Goal: Task Accomplishment & Management: Complete application form

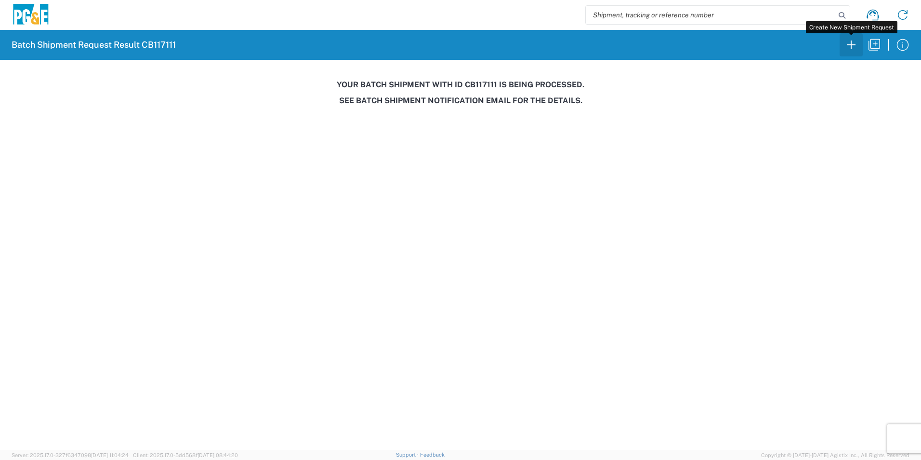
click at [852, 46] on icon "button" at bounding box center [851, 44] width 15 height 15
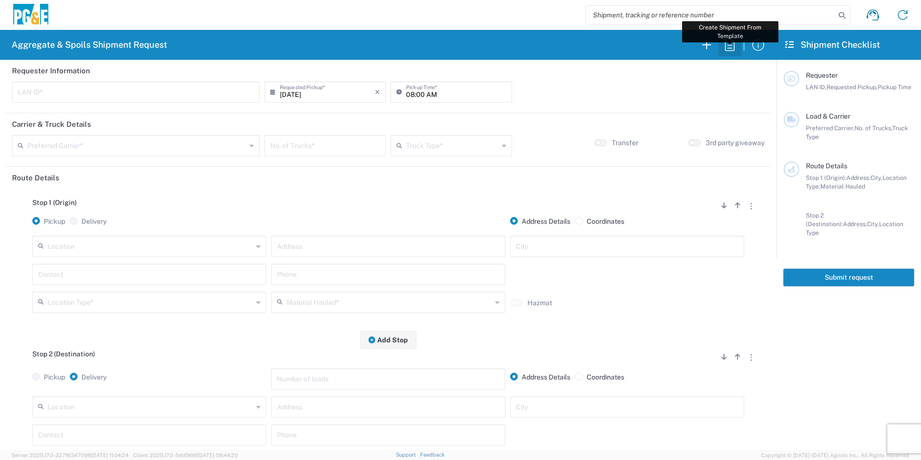
click at [729, 49] on icon "button" at bounding box center [729, 44] width 15 height 15
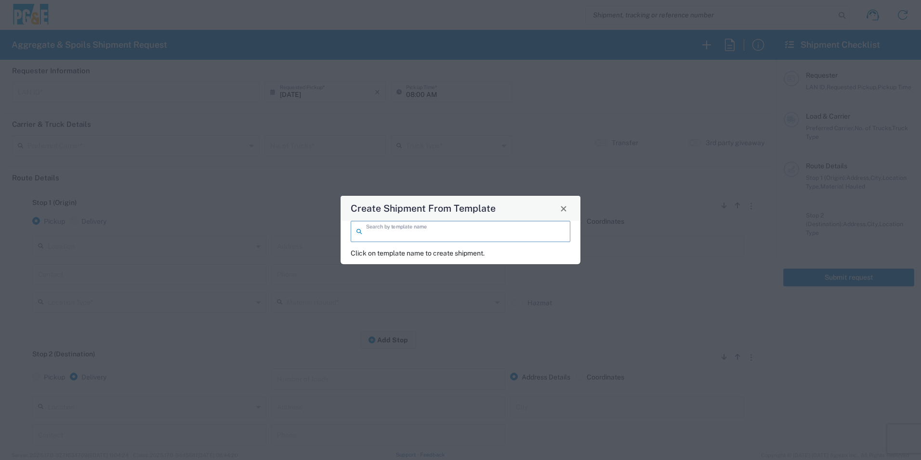
click at [386, 231] on input "search" at bounding box center [465, 230] width 199 height 17
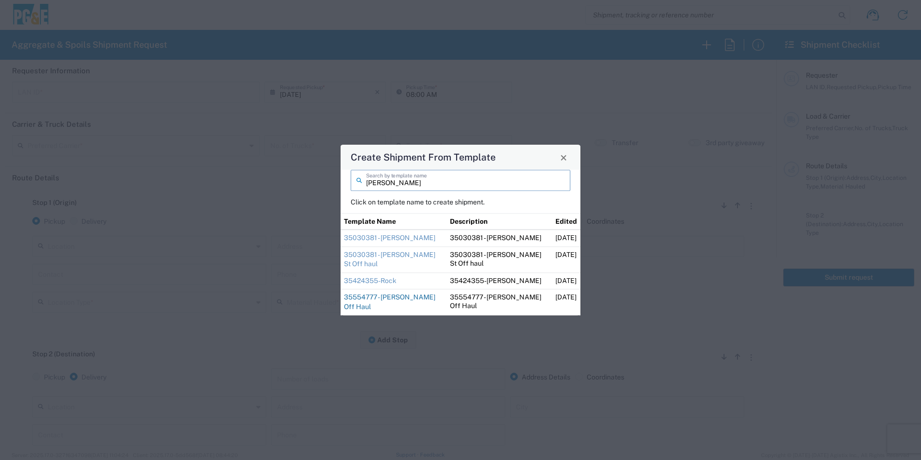
type input "[PERSON_NAME]"
click at [400, 296] on link "35554777 - [PERSON_NAME] Off Haul" at bounding box center [390, 301] width 92 height 17
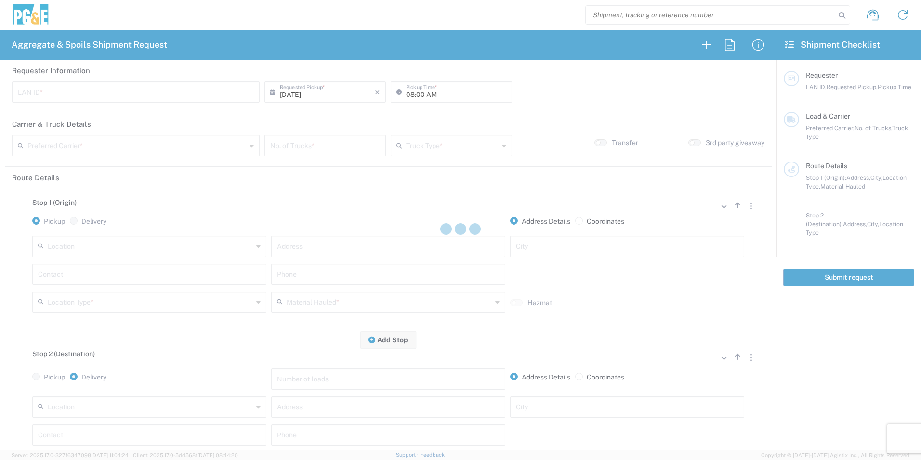
type input "D1AS"
type input "07:00 AM"
type input "[PERSON_NAME] & Sons Trucking, Inc"
type input "Super Dump"
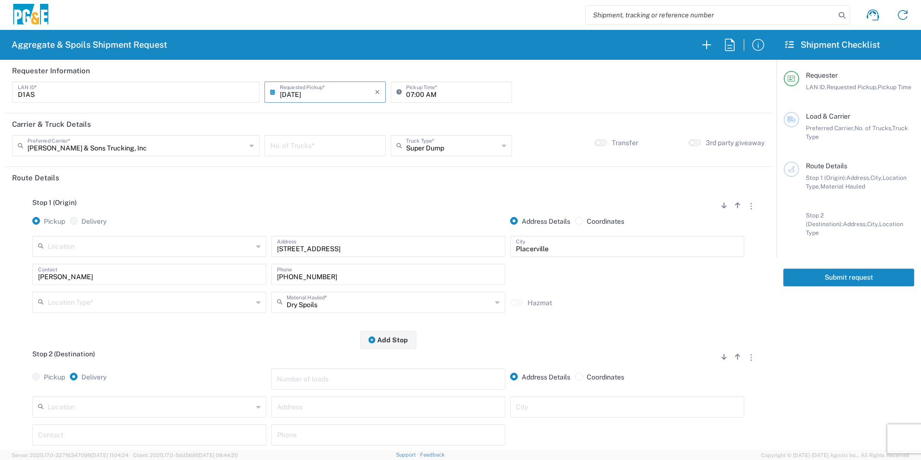
click at [337, 144] on input "number" at bounding box center [325, 144] width 110 height 17
type input "3"
click at [69, 303] on input "text" at bounding box center [150, 301] width 205 height 17
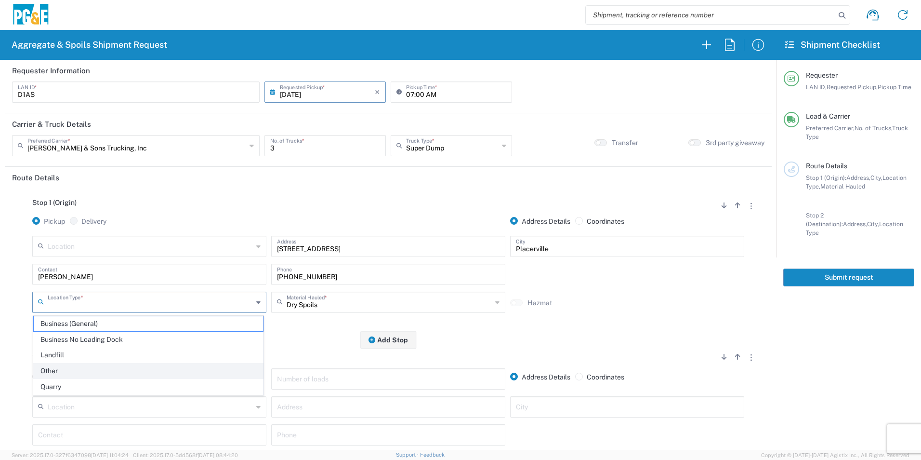
click at [53, 368] on span "Other" at bounding box center [148, 370] width 229 height 15
type input "Other"
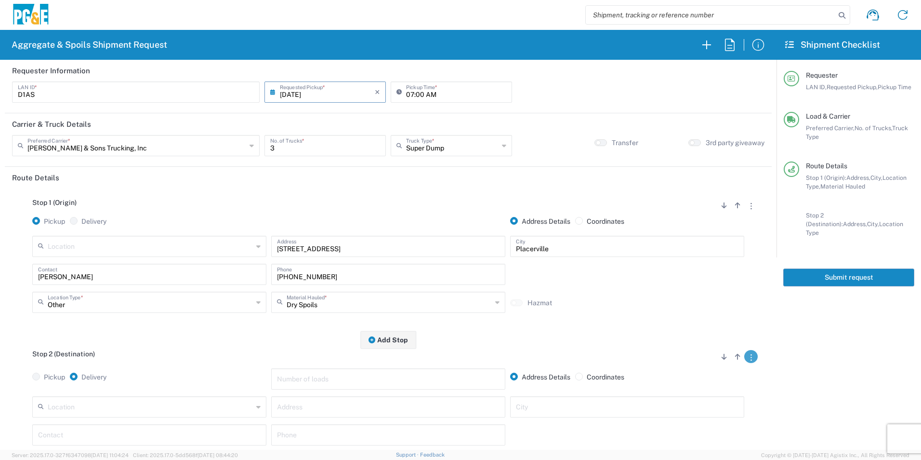
click at [744, 358] on button "button" at bounding box center [750, 356] width 13 height 13
click at [695, 417] on link "Remove Stop" at bounding box center [705, 416] width 51 height 8
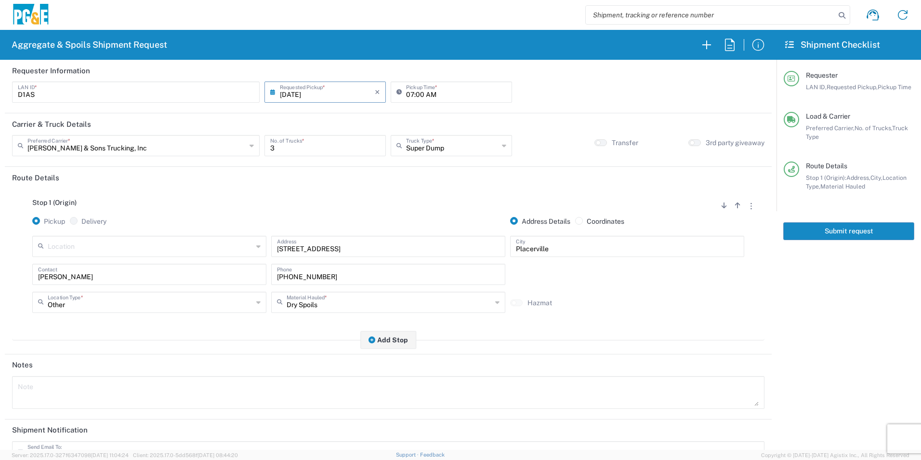
scroll to position [118, 0]
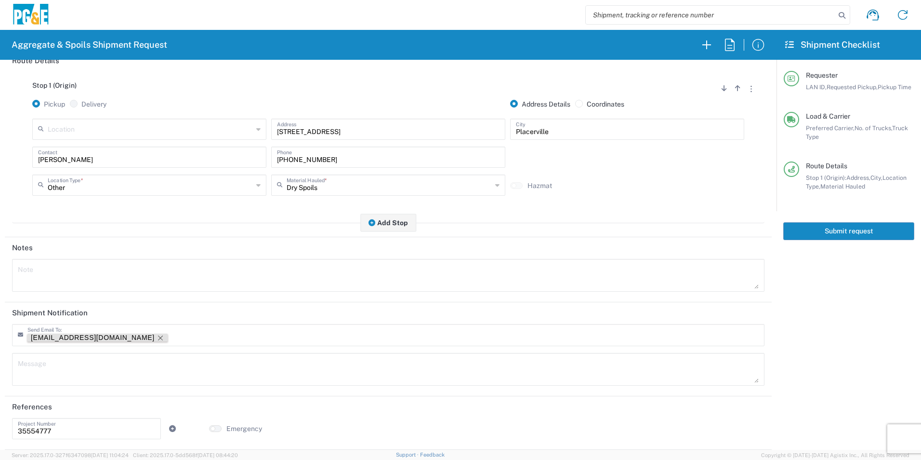
click at [157, 339] on icon "Remove tag" at bounding box center [161, 338] width 8 height 8
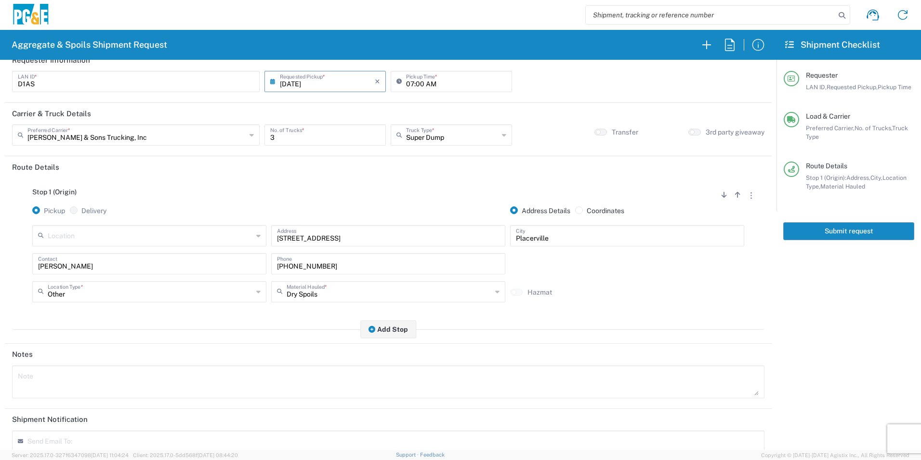
scroll to position [0, 0]
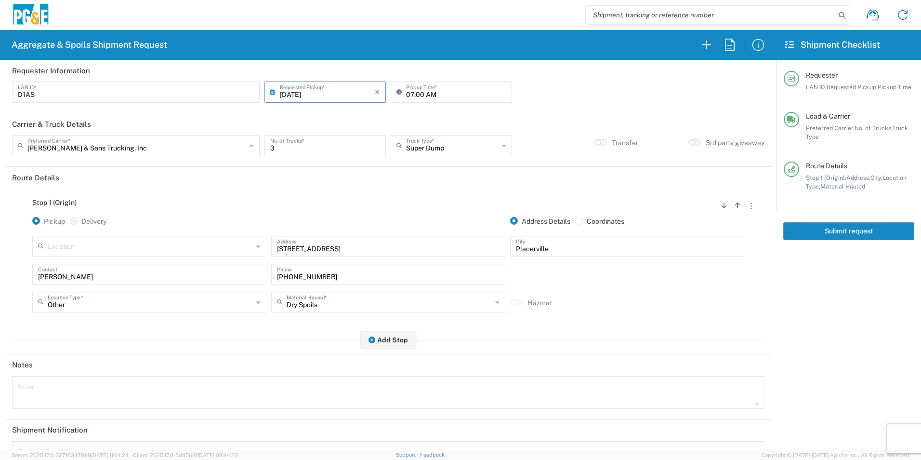
click at [850, 234] on button "Submit request" at bounding box center [848, 231] width 131 height 18
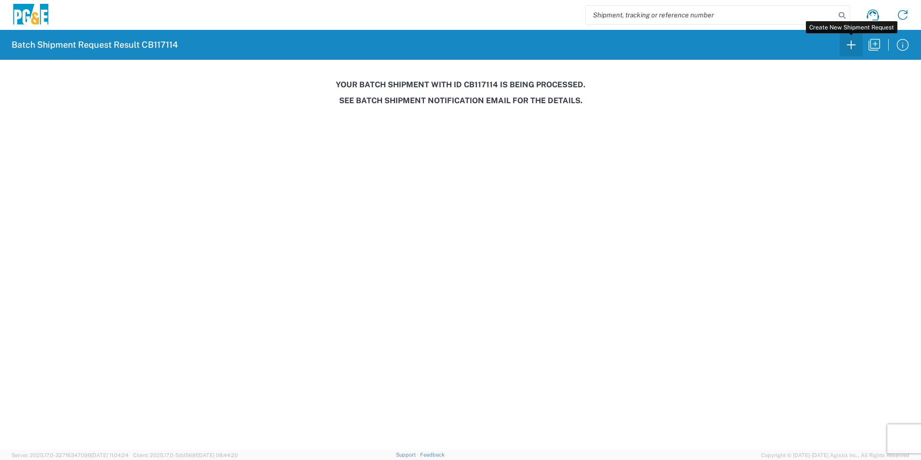
click at [848, 47] on icon "button" at bounding box center [851, 44] width 15 height 15
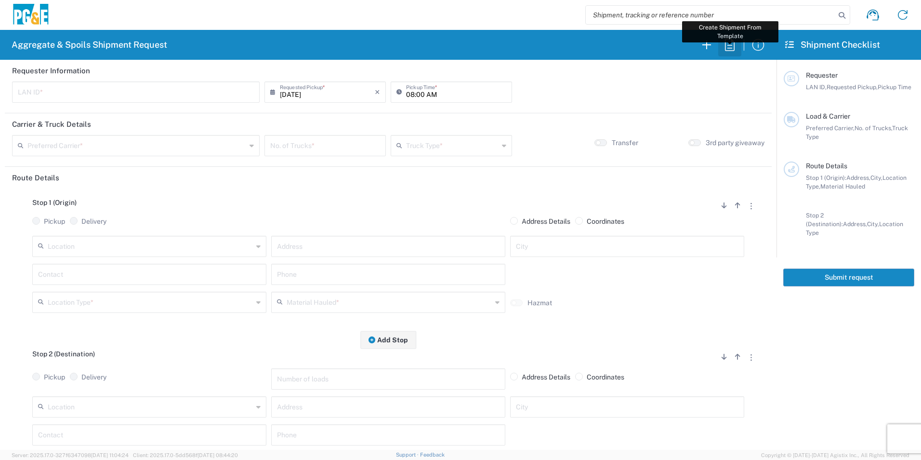
click at [728, 44] on icon "button" at bounding box center [729, 44] width 15 height 15
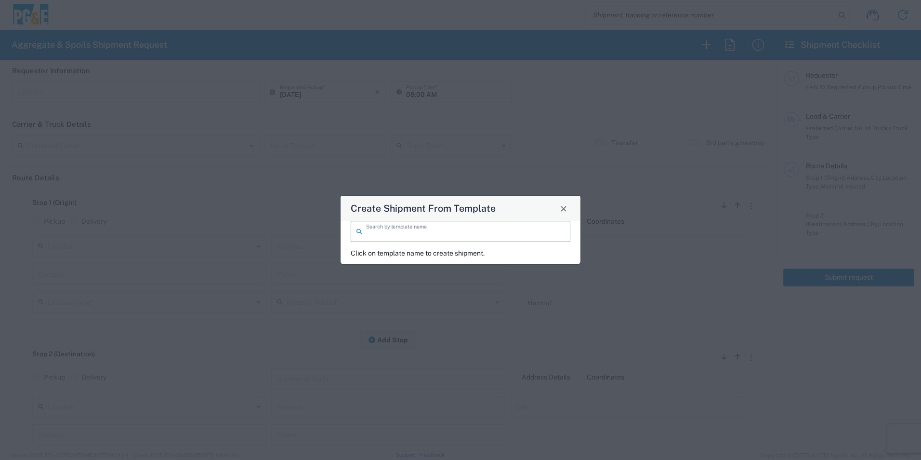
click at [448, 229] on input "search" at bounding box center [465, 230] width 199 height 17
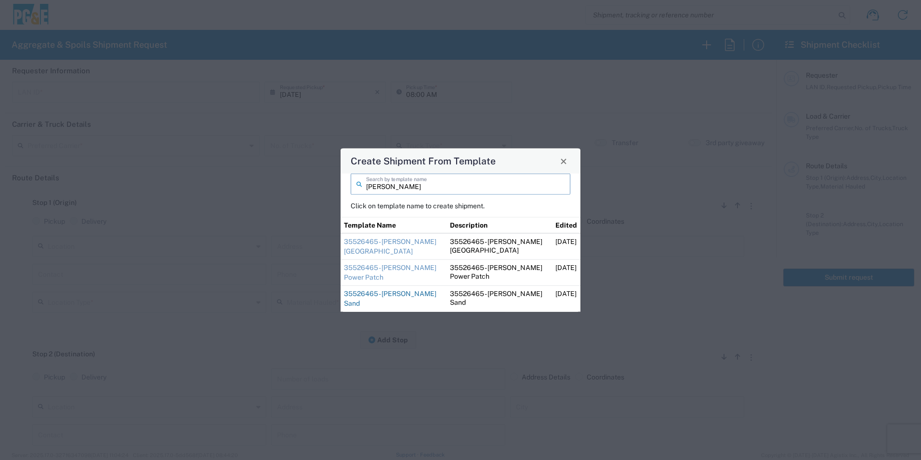
type input "[PERSON_NAME]"
click at [369, 297] on link "35526465 - [PERSON_NAME] Sand" at bounding box center [390, 298] width 93 height 17
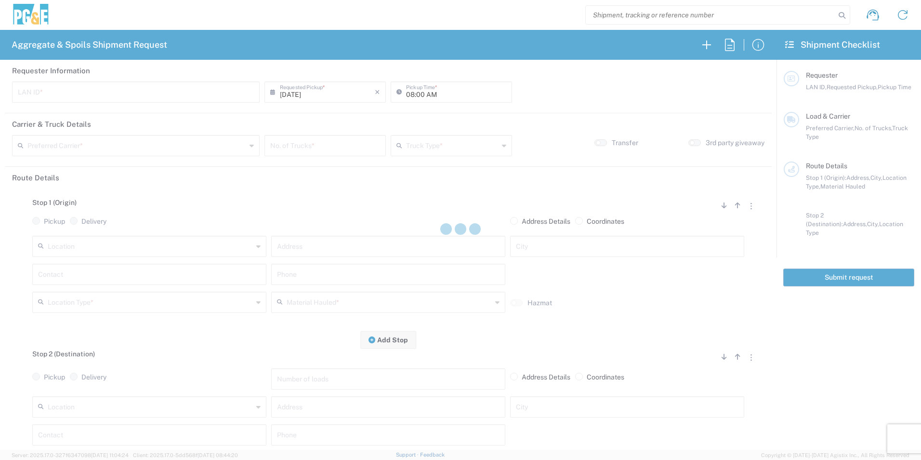
type input "STW8"
type input "06:00 AM"
type input "[PERSON_NAME] & Sons Trucking, Inc"
type input "Super Dump"
type textarea "Please deliver 1 Load of Sand. [PERSON_NAME] will direct from there."
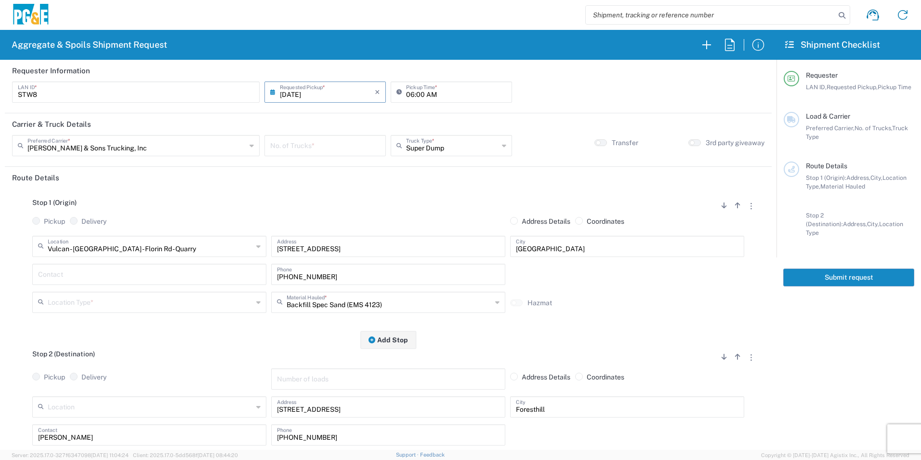
click at [331, 145] on input "number" at bounding box center [325, 144] width 110 height 17
type input "2"
click at [133, 272] on input "text" at bounding box center [149, 273] width 223 height 17
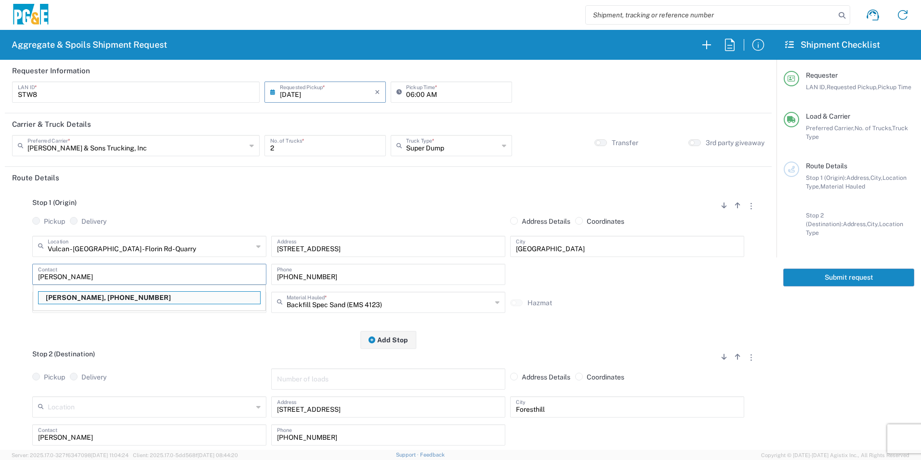
type input "[PERSON_NAME]"
click at [132, 298] on input "text" at bounding box center [150, 301] width 205 height 17
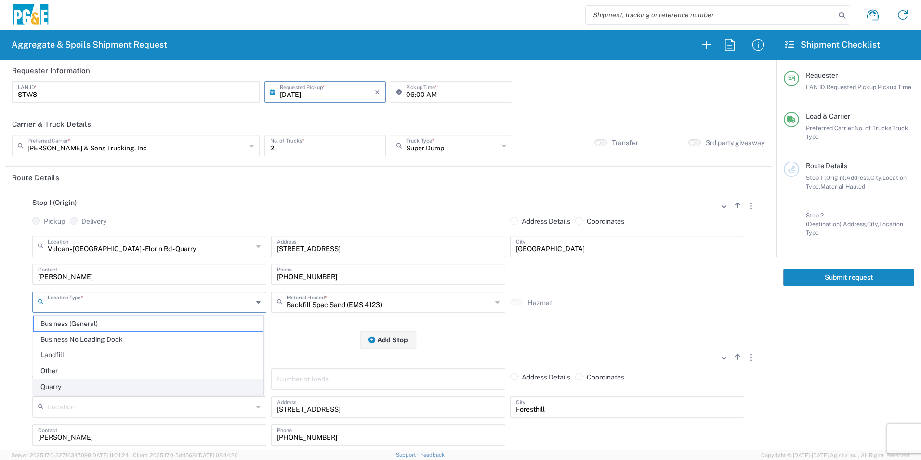
click at [66, 390] on span "Quarry" at bounding box center [148, 386] width 229 height 15
type input "Quarry"
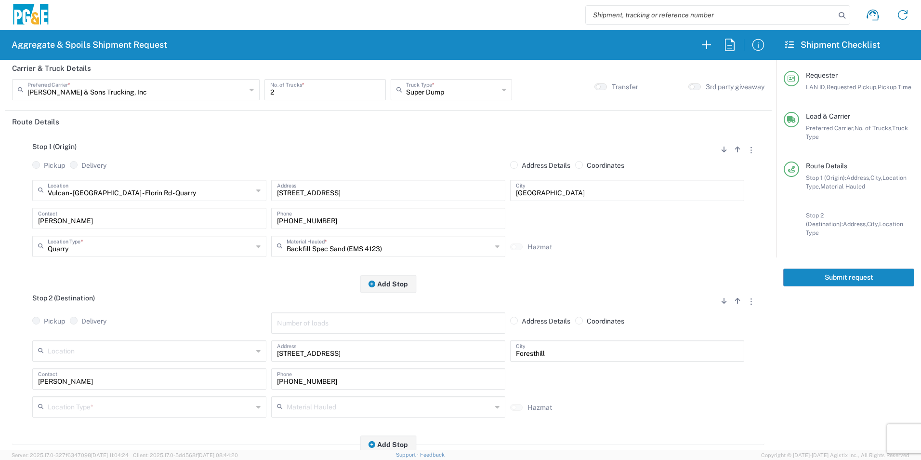
scroll to position [145, 0]
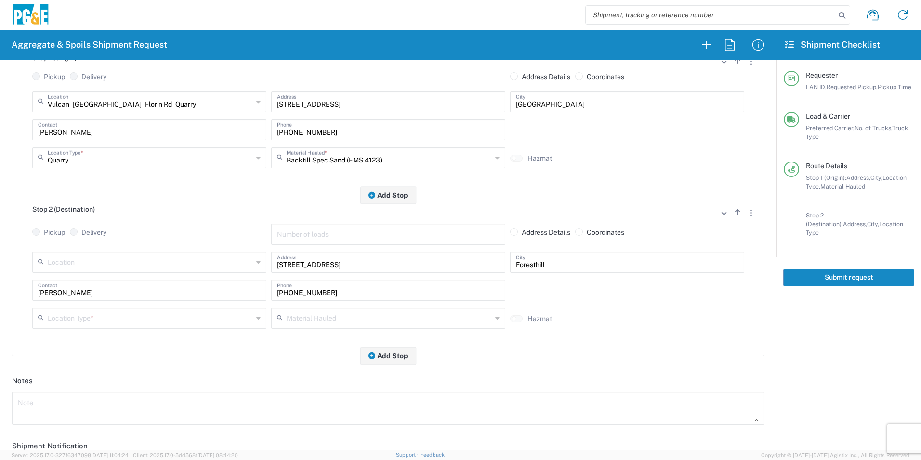
click at [95, 311] on input "text" at bounding box center [150, 317] width 205 height 17
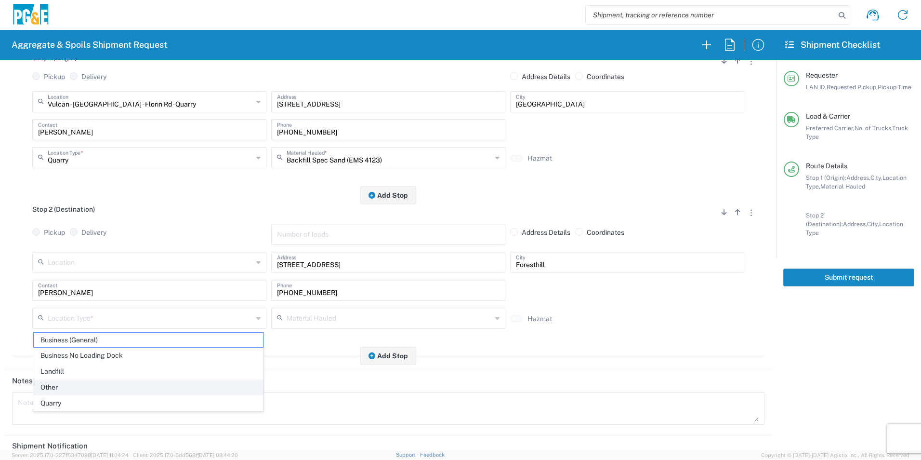
click at [66, 383] on span "Other" at bounding box center [148, 387] width 229 height 15
type input "Other"
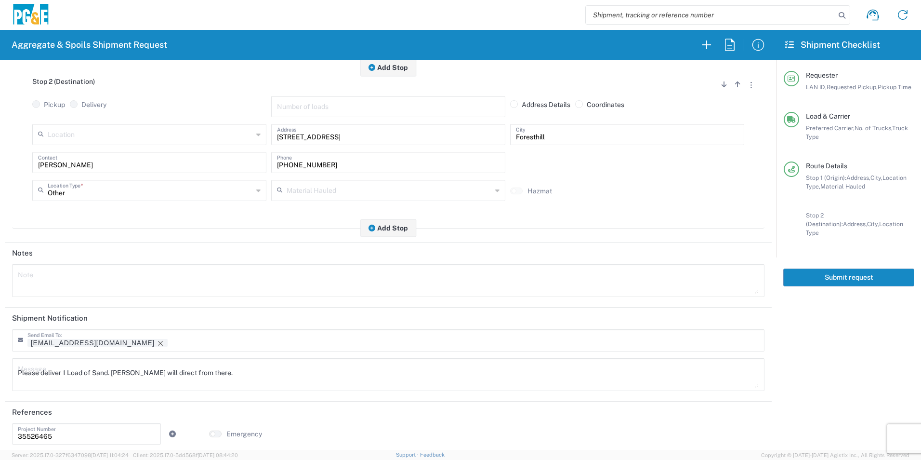
scroll to position [278, 0]
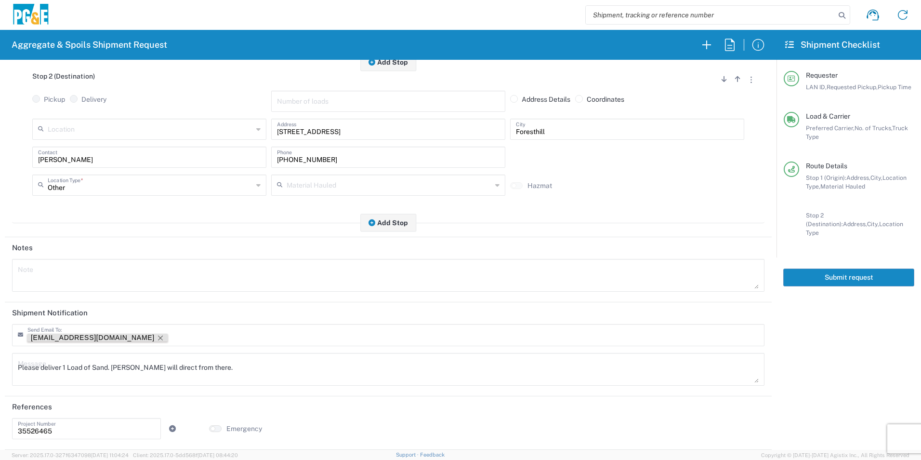
click at [157, 336] on icon "Remove tag" at bounding box center [161, 338] width 8 height 8
drag, startPoint x: 266, startPoint y: 361, endPoint x: 0, endPoint y: 333, distance: 267.9
click at [0, 333] on html "Aggregate & Spoils Shipment Request Requester Information STW8 LAN ID * [DATE] …" at bounding box center [460, 230] width 921 height 460
click at [138, 271] on textarea at bounding box center [388, 275] width 741 height 27
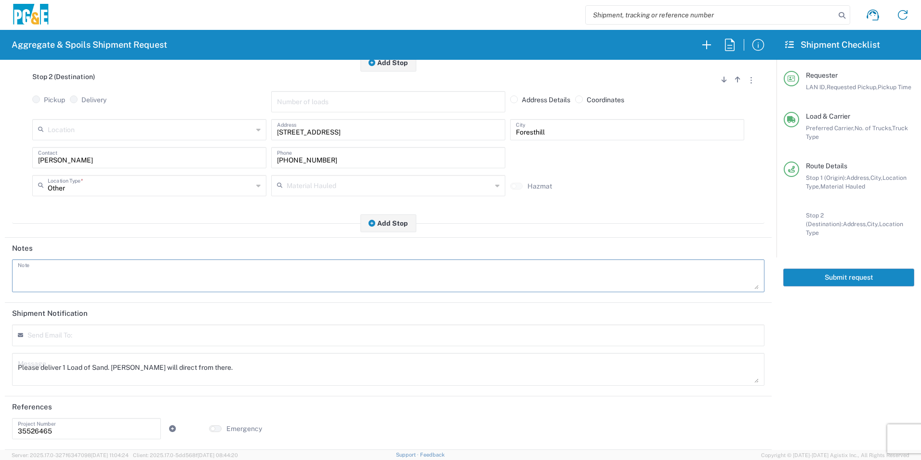
paste textarea "Please deliver 1 Load of Sand. [PERSON_NAME] will direct from there."
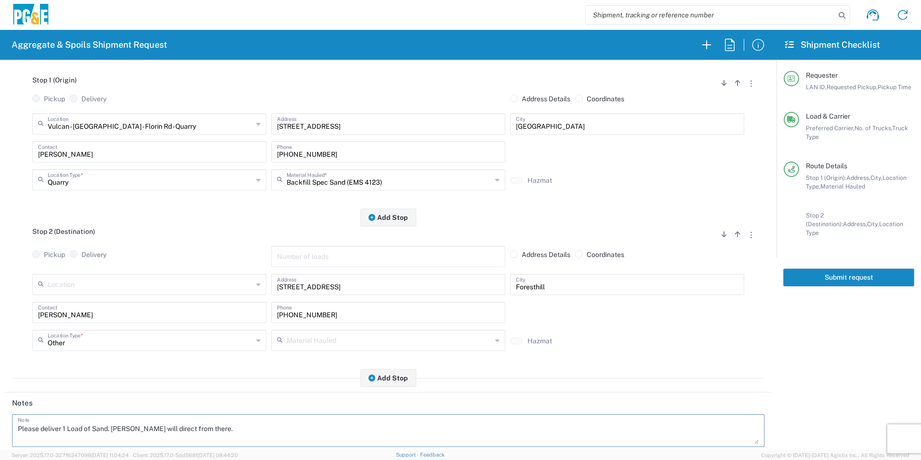
scroll to position [0, 0]
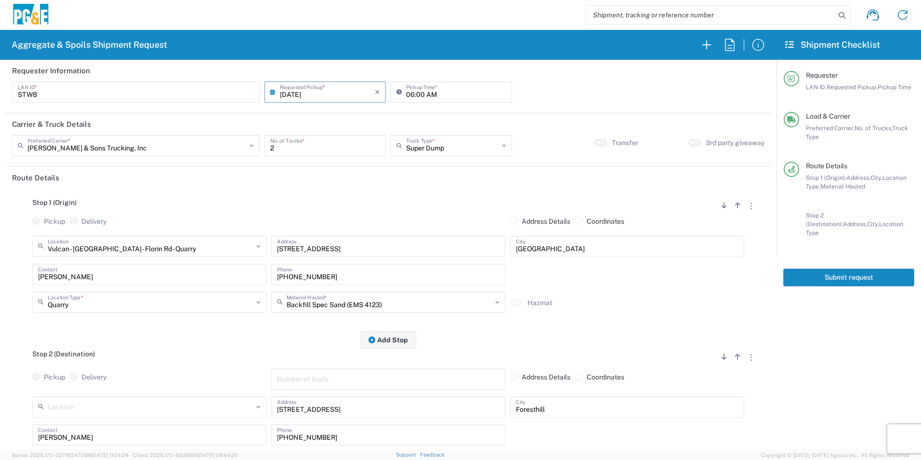
type textarea "Please deliver 1 Load of Sand. [PERSON_NAME] will direct from there."
drag, startPoint x: 834, startPoint y: 268, endPoint x: 904, endPoint y: 276, distance: 69.9
click at [834, 268] on button "Submit request" at bounding box center [848, 277] width 131 height 18
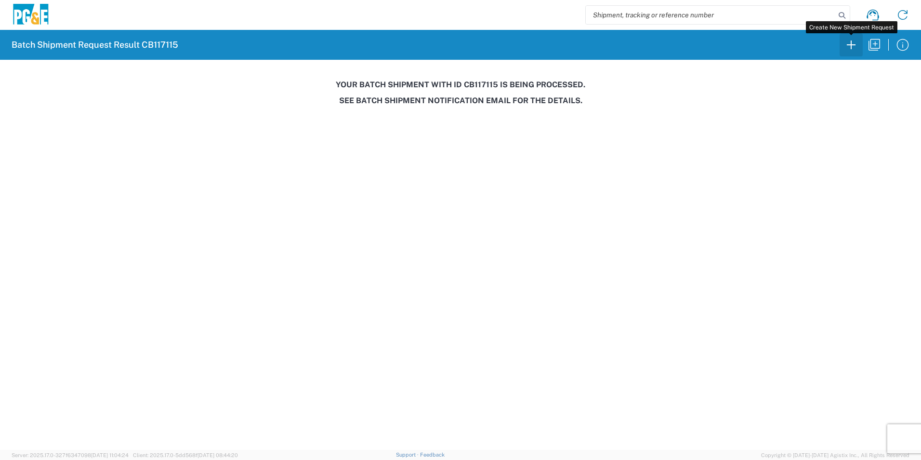
click at [853, 46] on icon "button" at bounding box center [851, 44] width 15 height 15
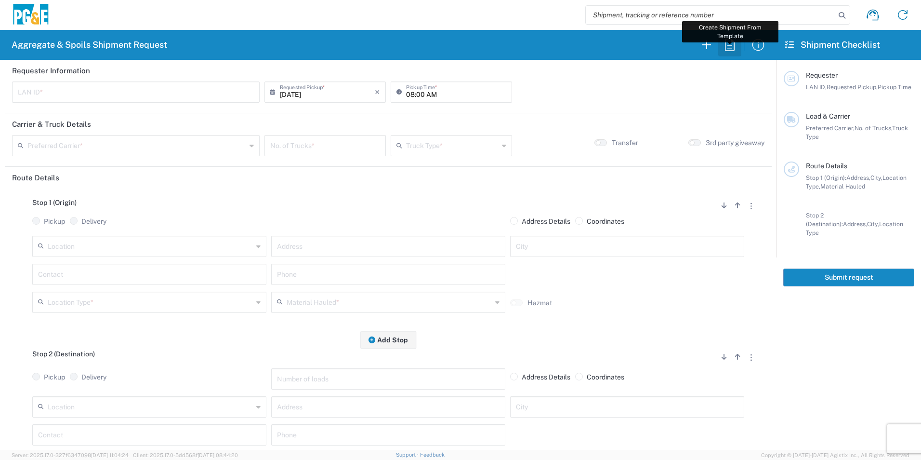
click at [730, 47] on icon "button" at bounding box center [729, 44] width 15 height 15
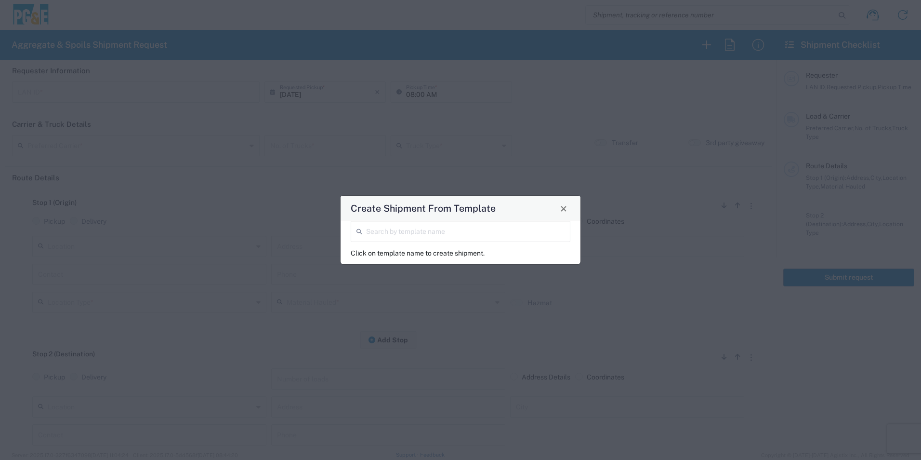
click at [402, 231] on input "search" at bounding box center [465, 230] width 199 height 17
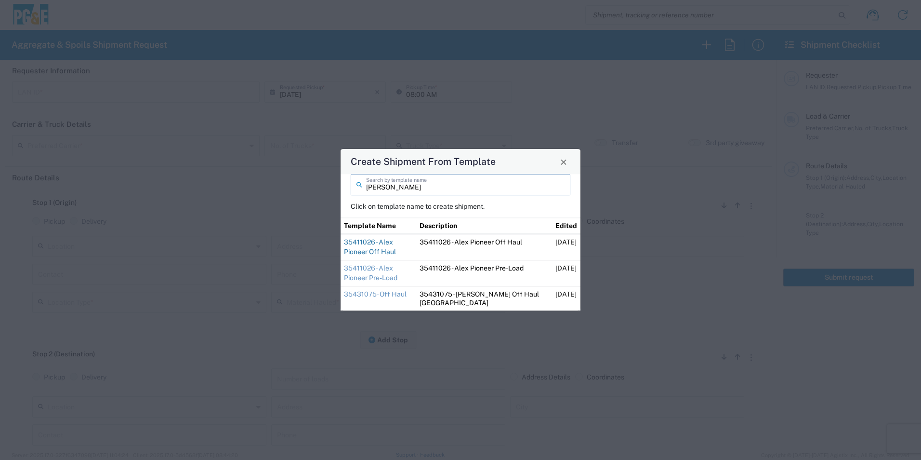
type input "[PERSON_NAME]"
click at [396, 241] on link "35411026 - Alex Pioneer Off Haul" at bounding box center [370, 246] width 52 height 17
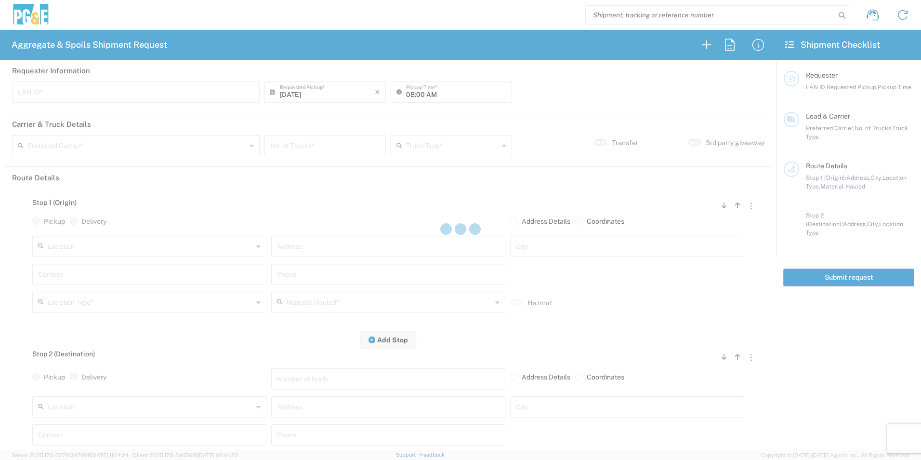
type input "A2AT"
type input "07:30 AM"
type input "[PERSON_NAME] & Sons Trucking, Inc"
type input "Super Dump"
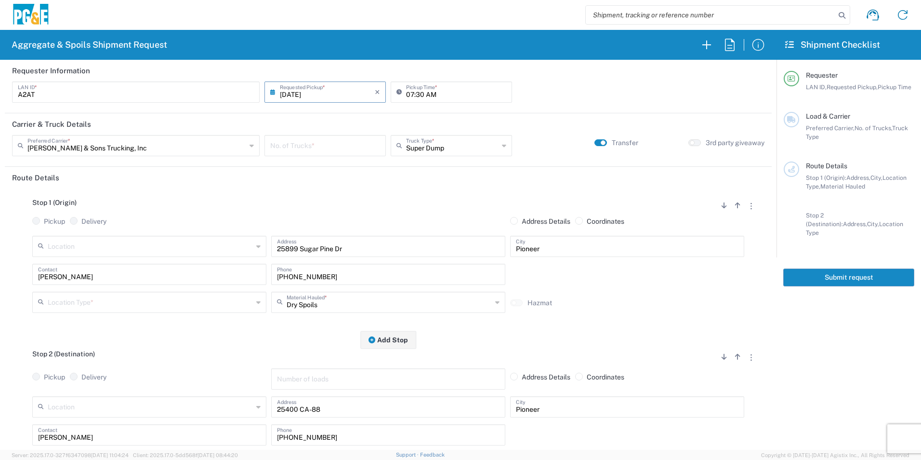
click at [329, 148] on input "number" at bounding box center [325, 144] width 110 height 17
type input "1"
click at [134, 306] on input "text" at bounding box center [150, 301] width 205 height 17
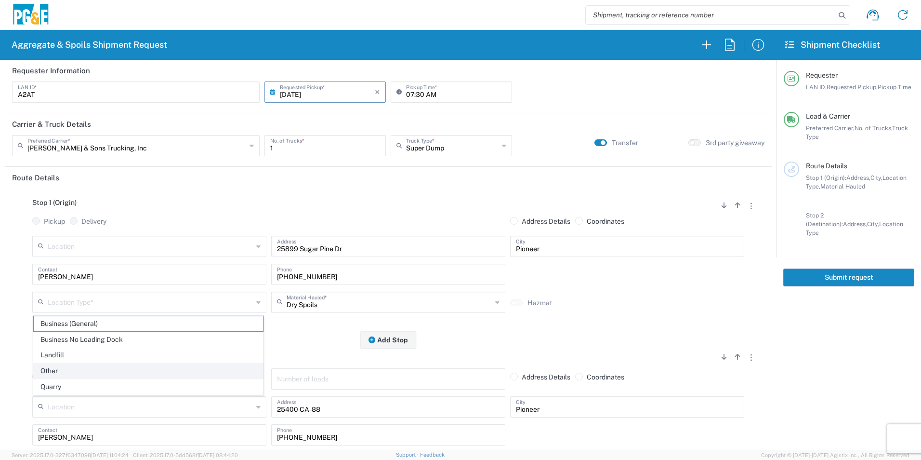
click at [67, 374] on span "Other" at bounding box center [148, 370] width 229 height 15
type input "Other"
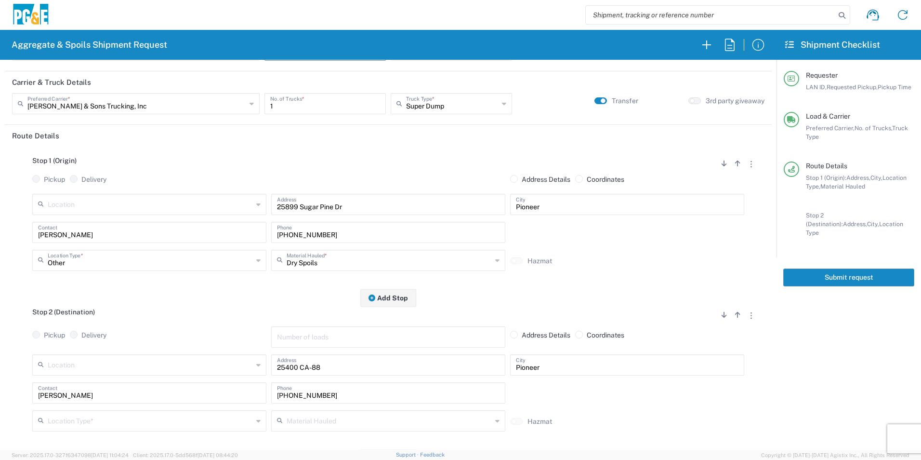
scroll to position [96, 0]
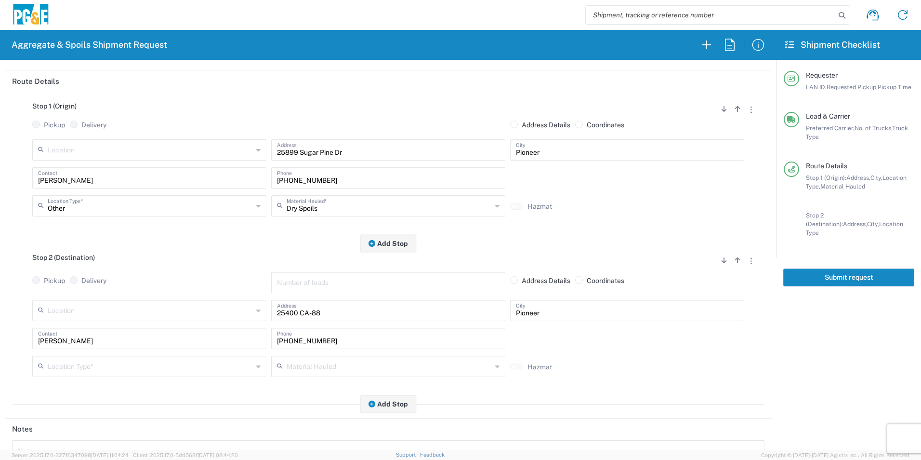
click at [70, 366] on input "text" at bounding box center [150, 365] width 205 height 17
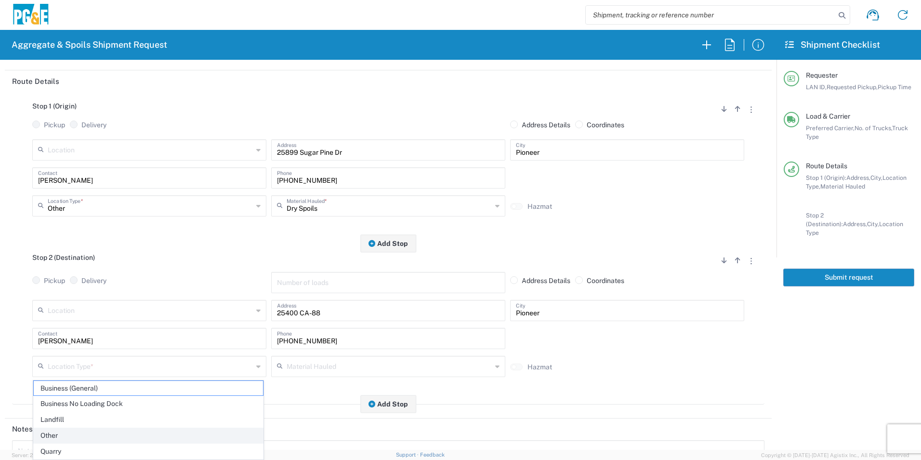
click at [85, 431] on span "Other" at bounding box center [148, 435] width 229 height 15
type input "Other"
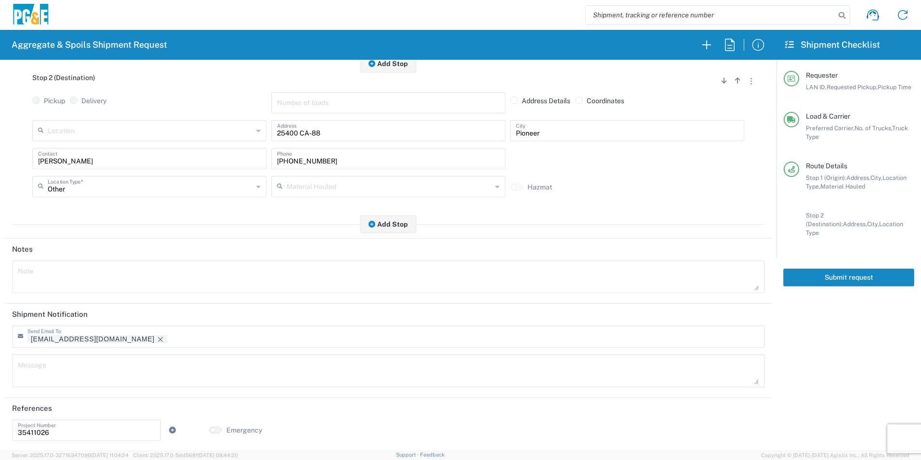
scroll to position [278, 0]
click at [157, 335] on icon "Remove tag" at bounding box center [161, 338] width 8 height 8
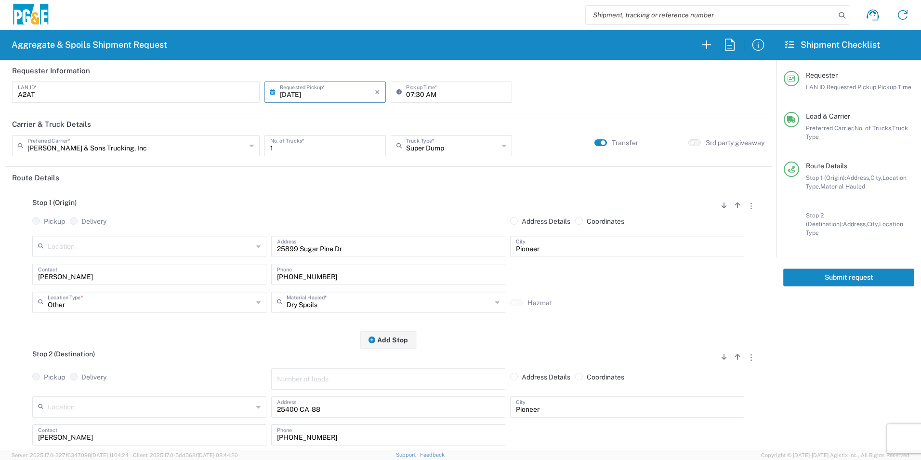
click at [855, 268] on button "Submit request" at bounding box center [848, 277] width 131 height 18
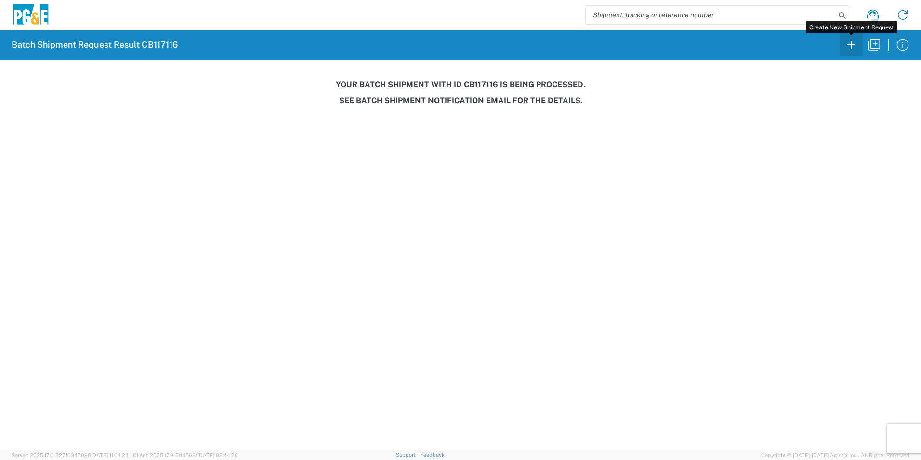
click at [852, 45] on icon "button" at bounding box center [851, 44] width 9 height 9
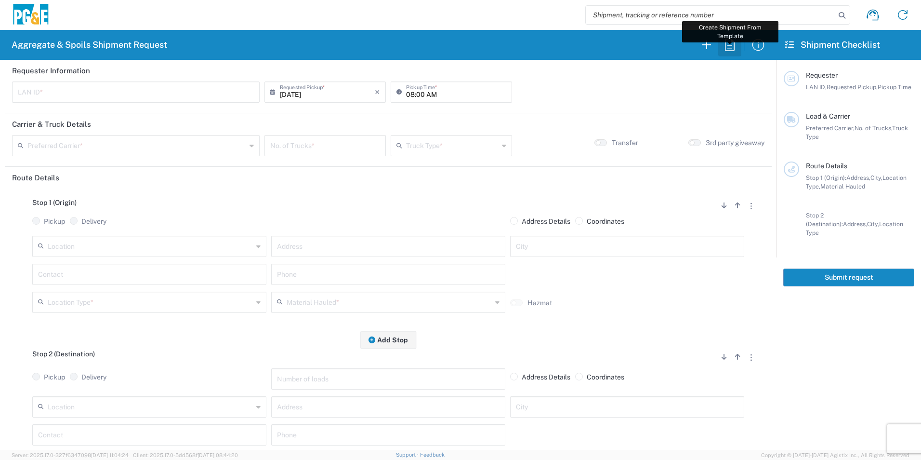
click at [733, 48] on icon "button" at bounding box center [729, 44] width 15 height 15
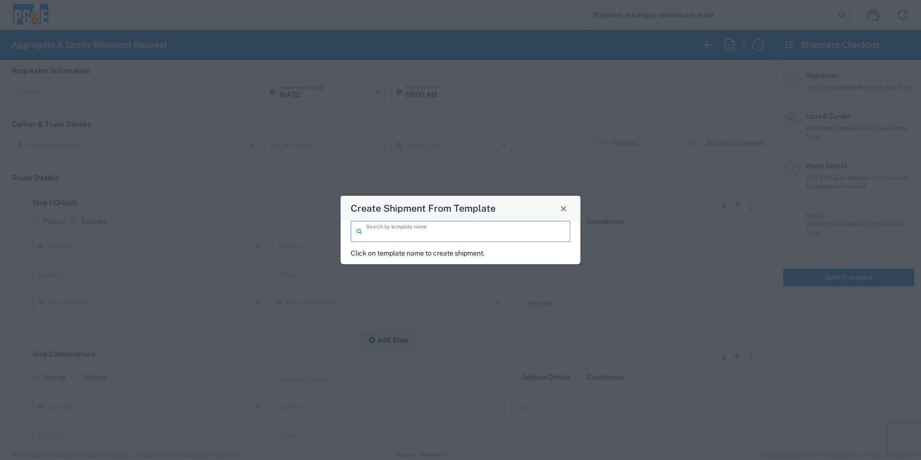
click at [463, 234] on input "search" at bounding box center [465, 230] width 199 height 17
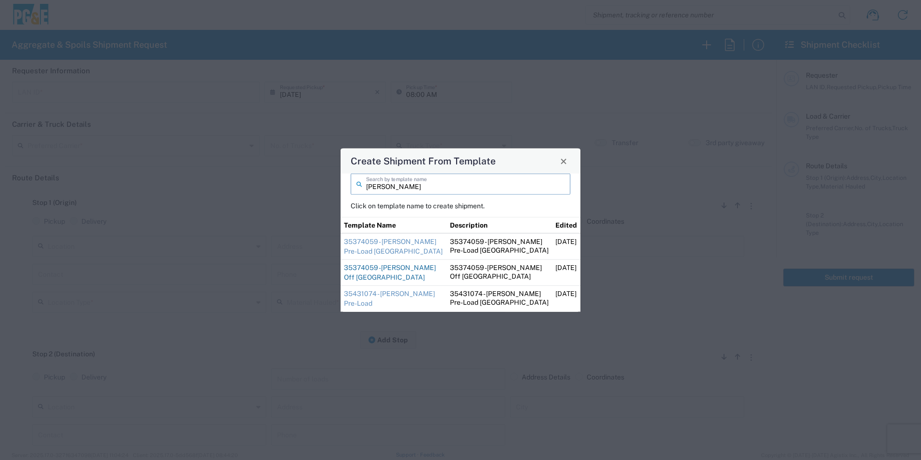
type input "[PERSON_NAME]"
click at [401, 267] on link "35374059 -[PERSON_NAME] Off [GEOGRAPHIC_DATA]" at bounding box center [390, 272] width 92 height 17
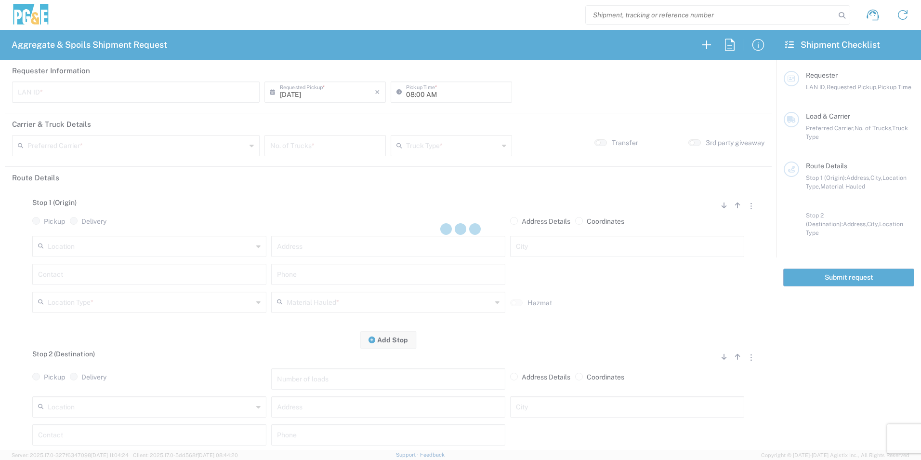
type input "ESM0"
type input "07:30 AM"
type input "[PERSON_NAME] & Sons Trucking, Inc"
type input "Super Dump"
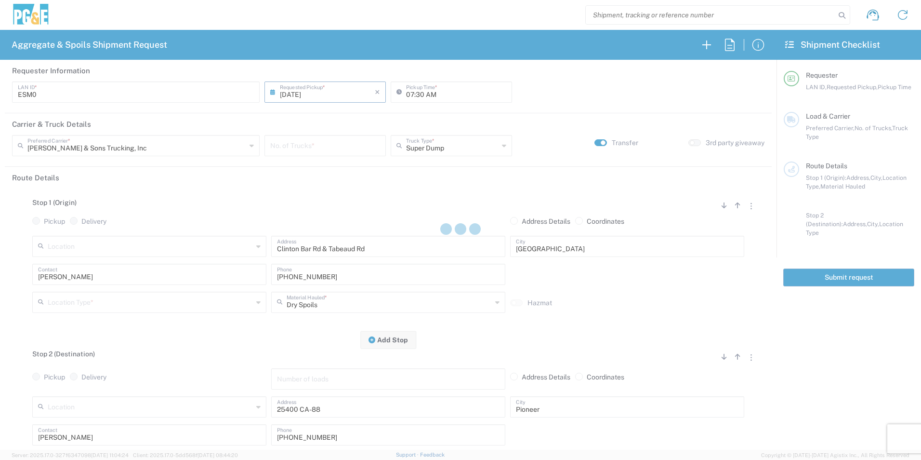
click at [325, 145] on input "number" at bounding box center [325, 144] width 110 height 17
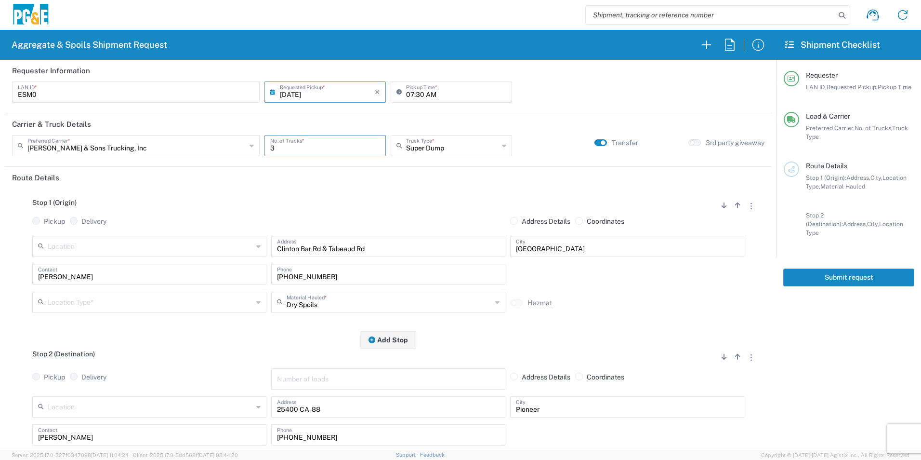
type input "3"
click at [112, 304] on input "text" at bounding box center [150, 301] width 205 height 17
click at [53, 371] on span "Other" at bounding box center [148, 370] width 229 height 15
type input "Other"
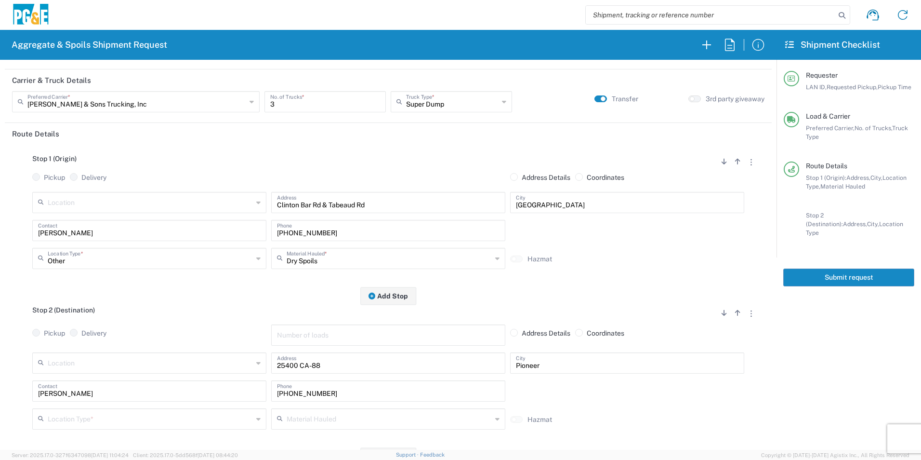
scroll to position [145, 0]
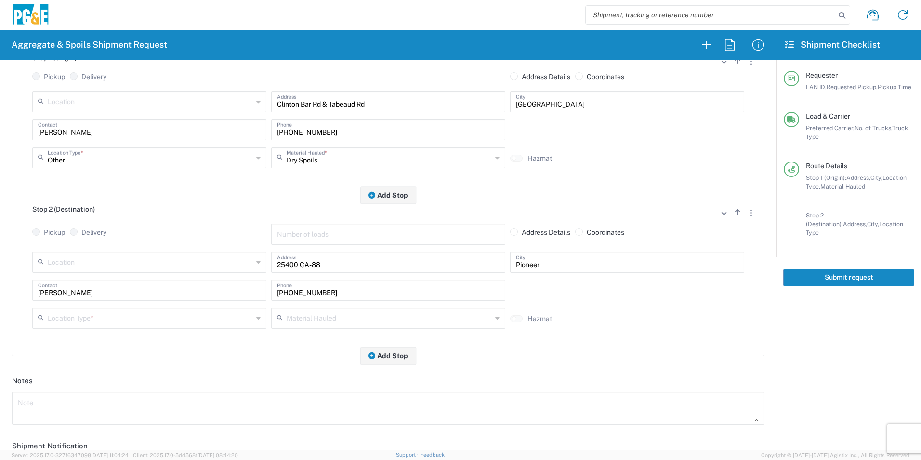
click at [97, 322] on input "text" at bounding box center [150, 317] width 205 height 17
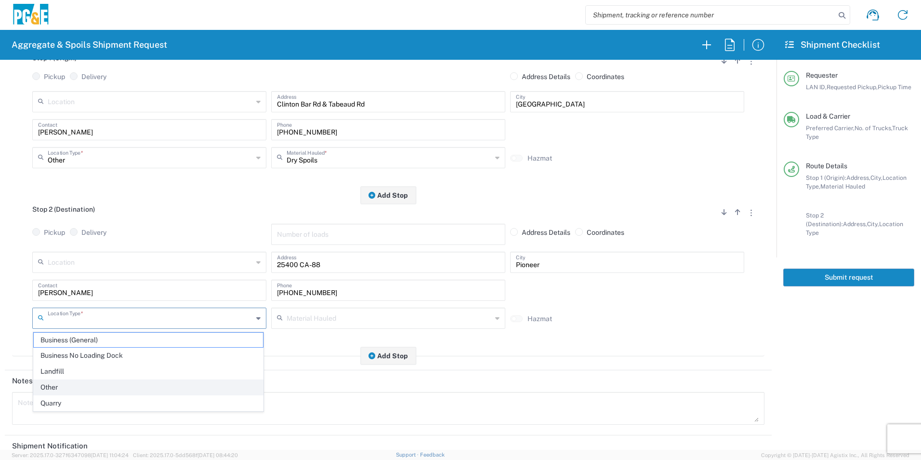
click at [65, 387] on span "Other" at bounding box center [148, 387] width 229 height 15
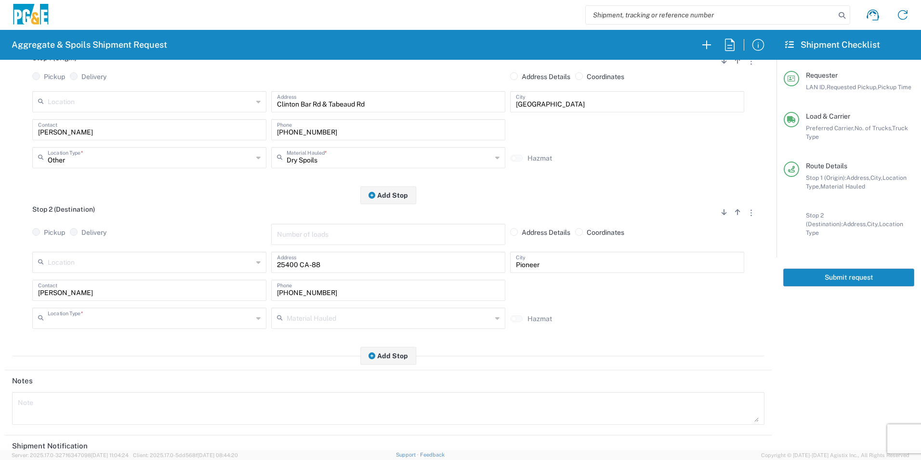
type input "Other"
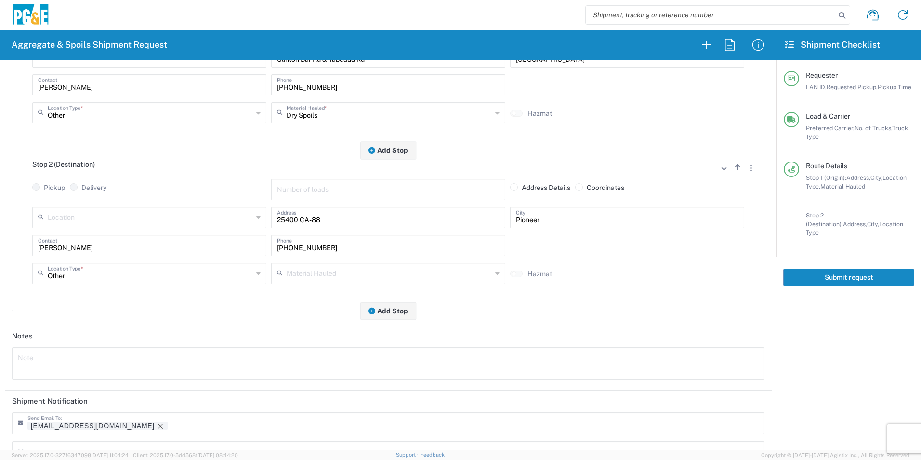
scroll to position [278, 0]
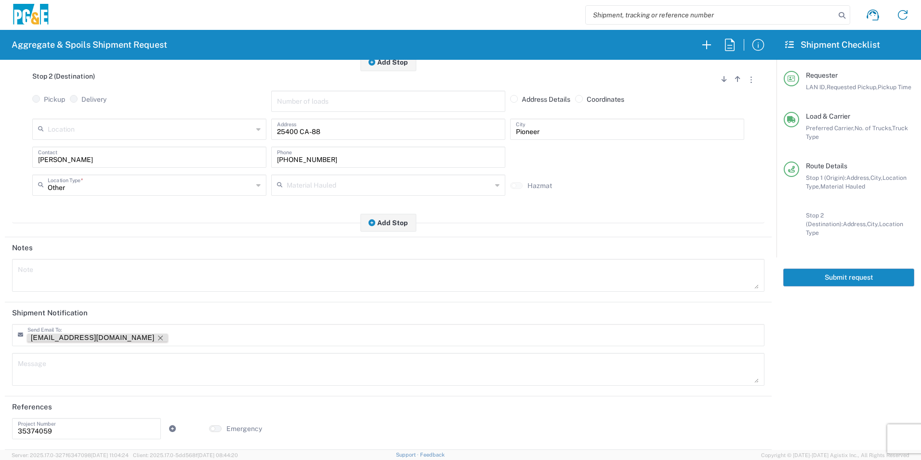
click at [158, 336] on icon "Remove tag" at bounding box center [160, 337] width 5 height 5
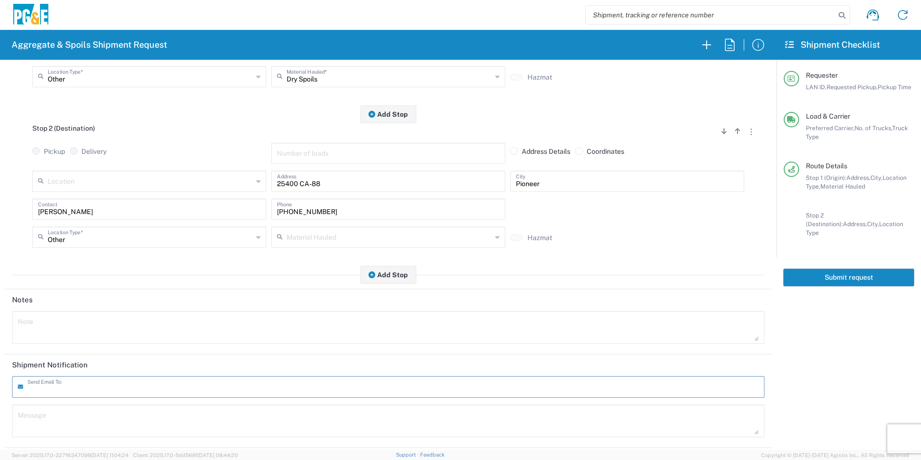
scroll to position [0, 0]
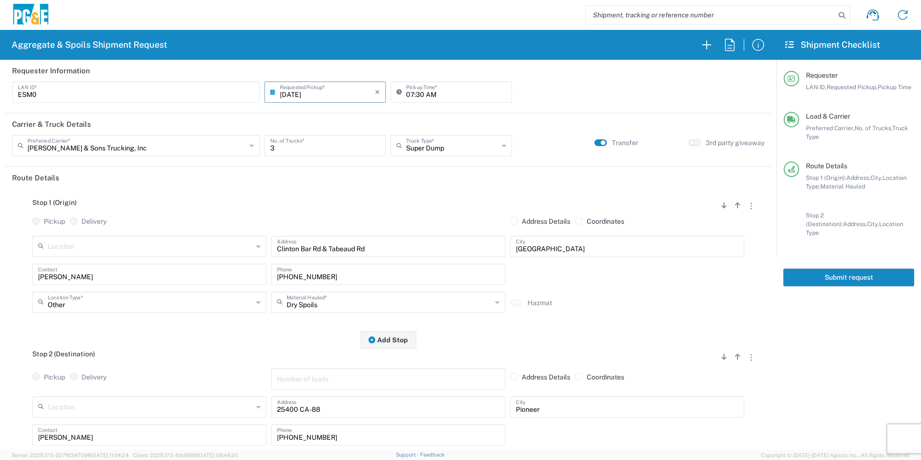
click at [823, 273] on button "Submit request" at bounding box center [848, 277] width 131 height 18
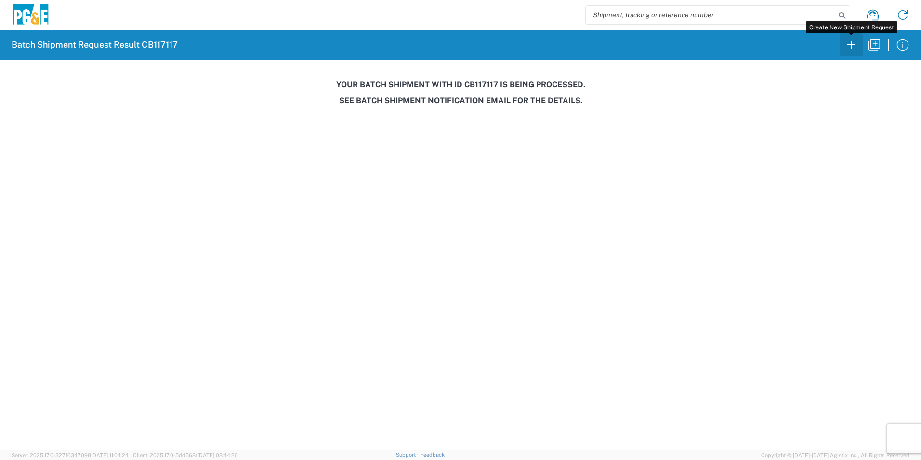
click at [853, 45] on icon "button" at bounding box center [851, 44] width 15 height 15
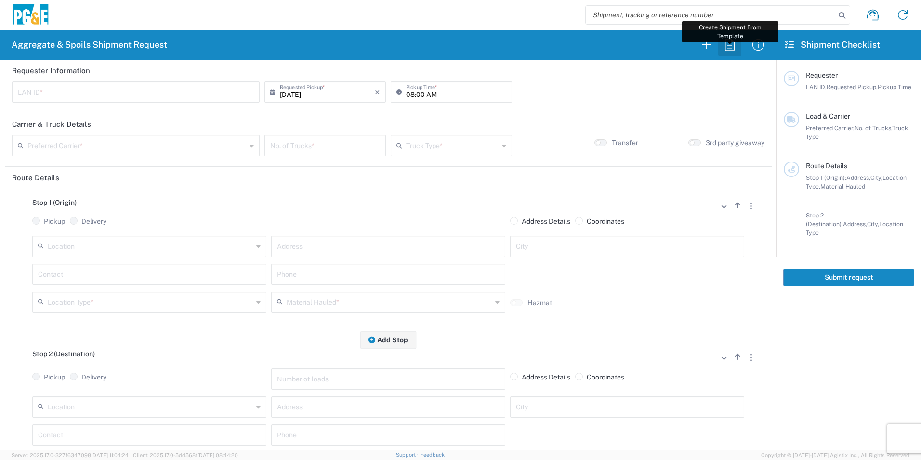
click at [727, 44] on icon "button" at bounding box center [729, 44] width 15 height 15
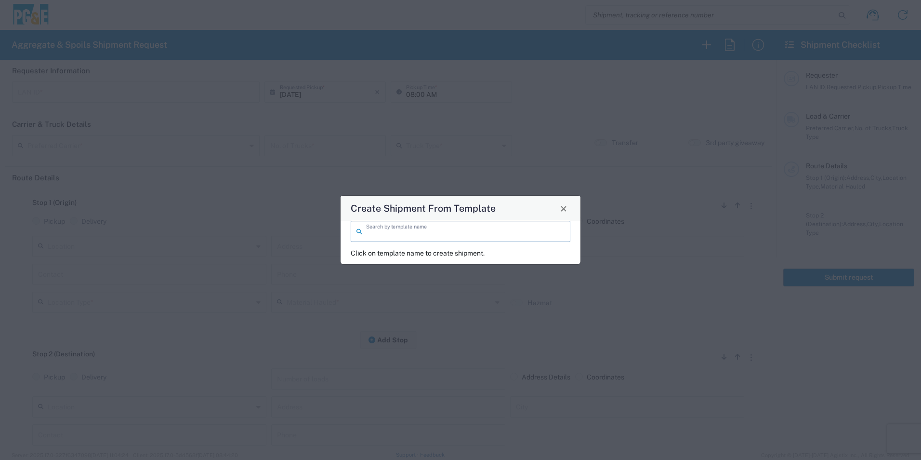
click at [391, 226] on input "search" at bounding box center [465, 230] width 199 height 17
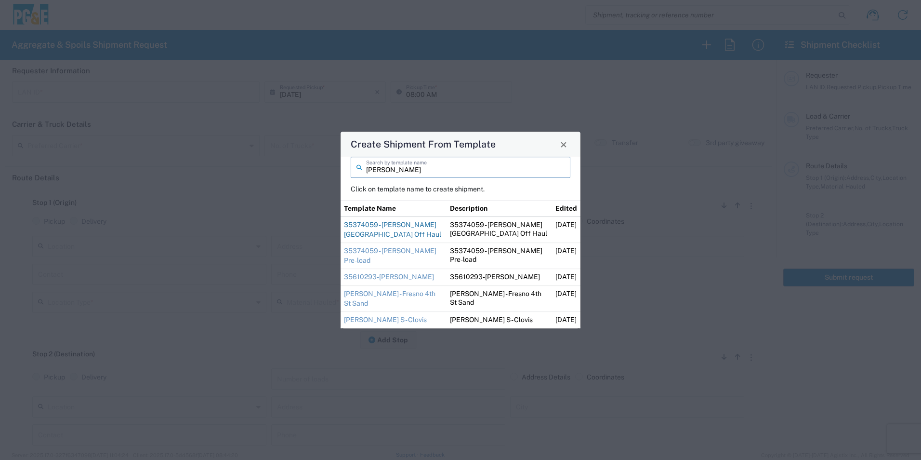
type input "[PERSON_NAME]"
click at [419, 234] on link "35374059 - [PERSON_NAME][GEOGRAPHIC_DATA] Off Haul" at bounding box center [392, 229] width 97 height 17
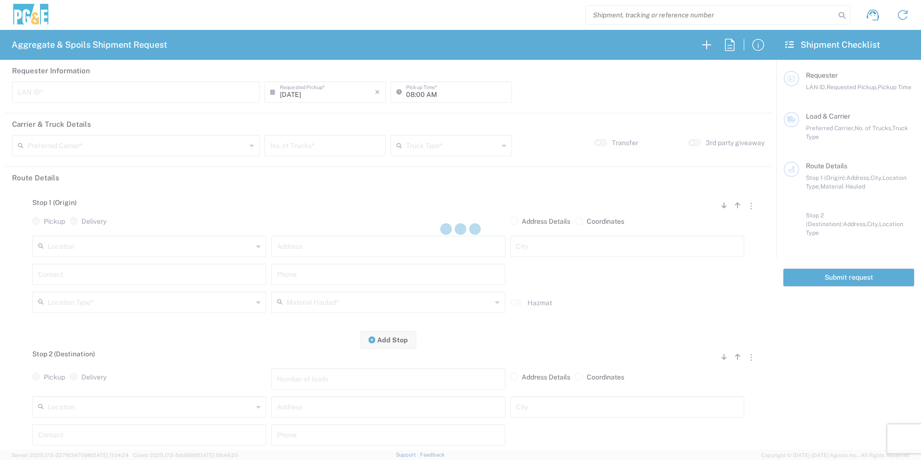
type input "RMB5"
type input "09:00 AM"
type input "[PERSON_NAME] & Sons Trucking, Inc"
type input "Super Dump"
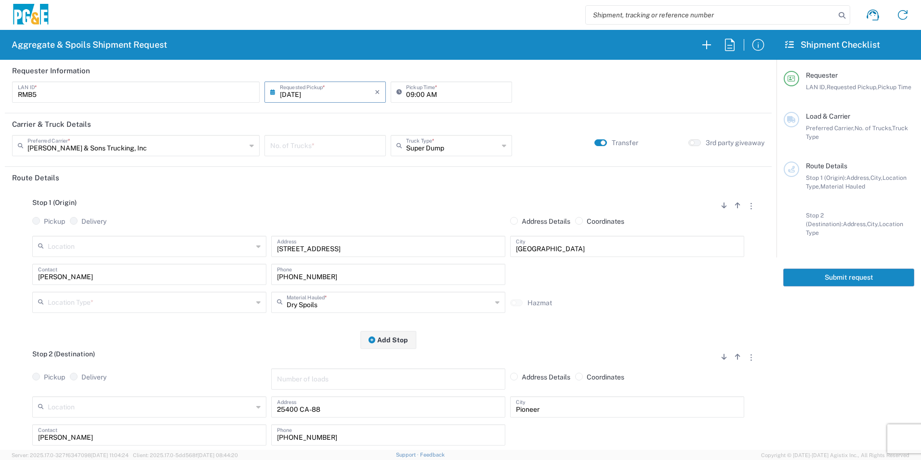
click at [323, 150] on input "number" at bounding box center [325, 144] width 110 height 17
type input "1"
click at [99, 303] on input "text" at bounding box center [150, 301] width 205 height 17
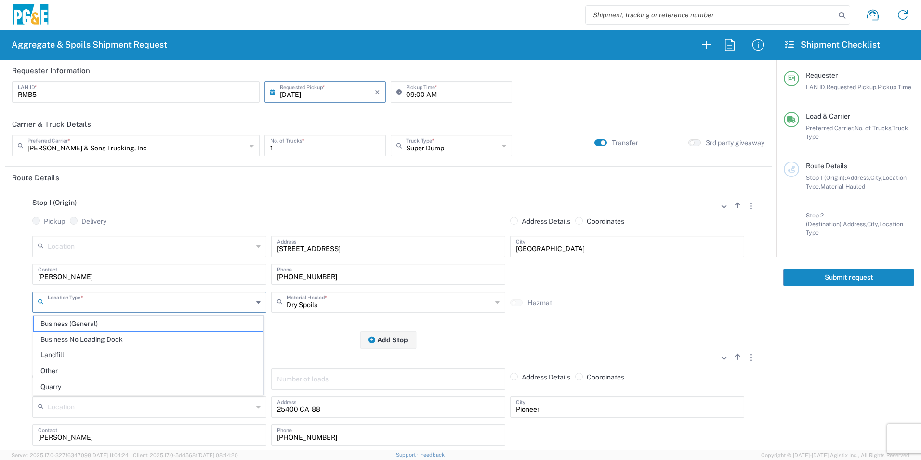
click at [54, 366] on span "Other" at bounding box center [148, 370] width 229 height 15
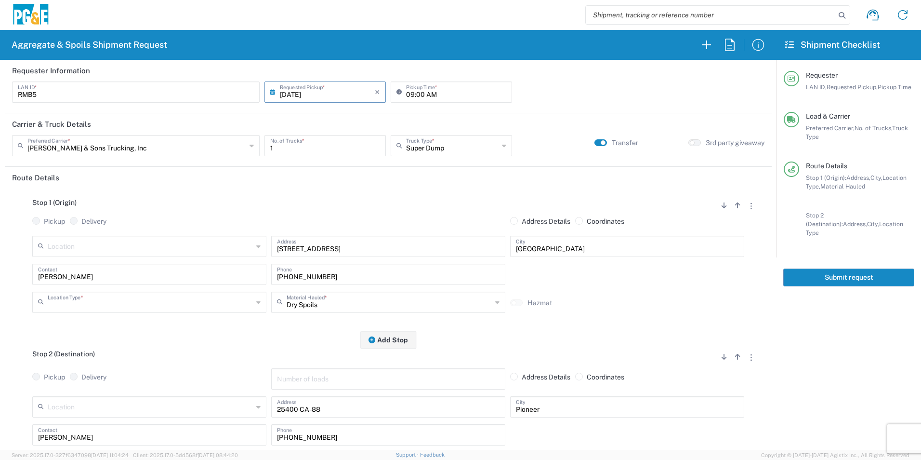
type input "Other"
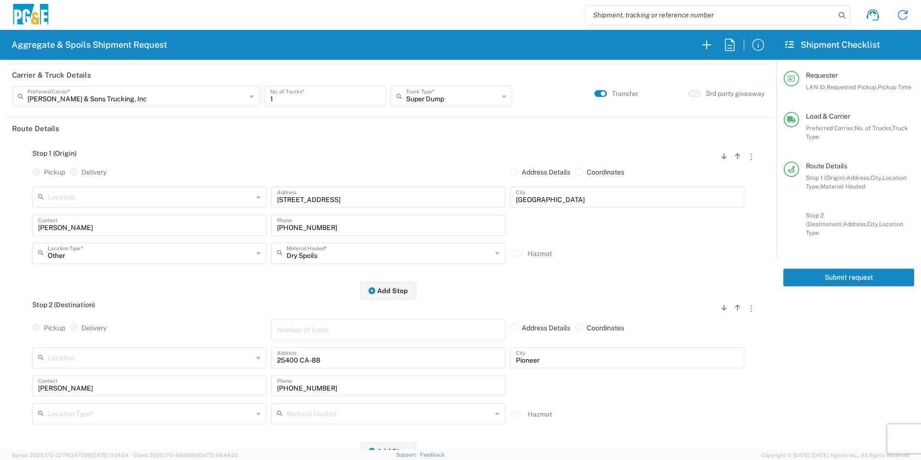
scroll to position [145, 0]
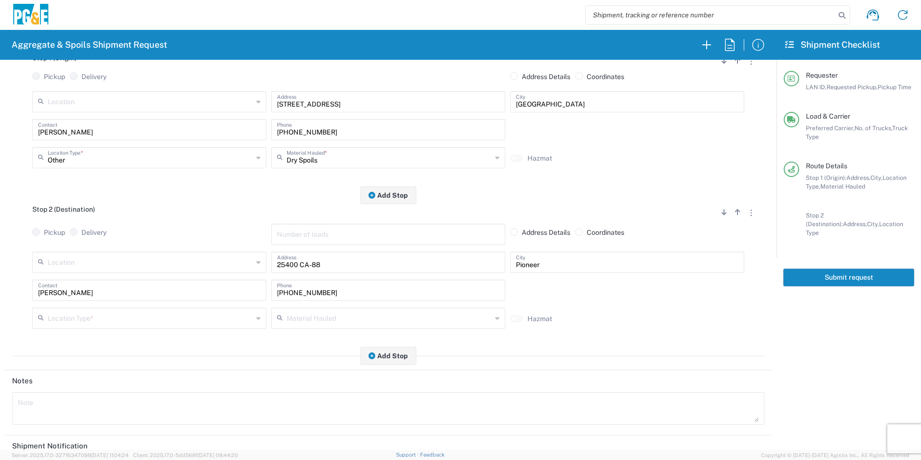
drag, startPoint x: 130, startPoint y: 323, endPoint x: 119, endPoint y: 337, distance: 18.5
click at [130, 322] on input "text" at bounding box center [150, 317] width 205 height 17
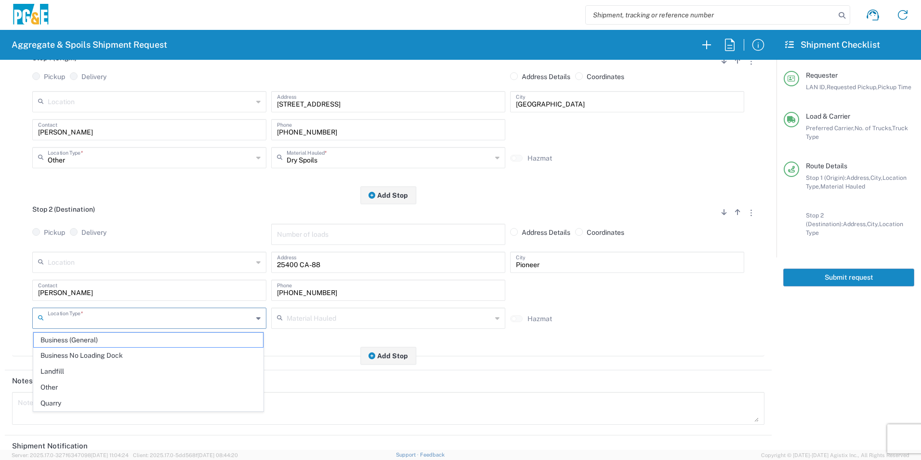
click at [82, 381] on span "Other" at bounding box center [148, 387] width 229 height 15
type input "Other"
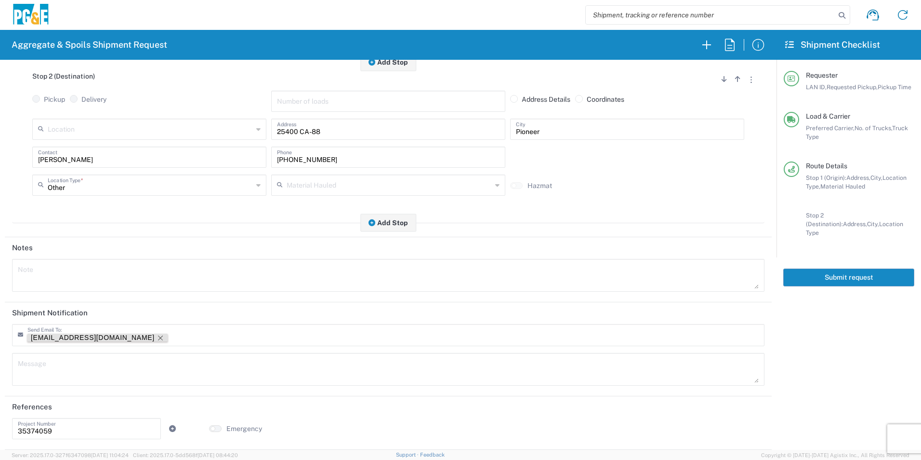
click at [157, 334] on icon "Remove tag" at bounding box center [161, 338] width 8 height 8
click at [839, 268] on button "Submit request" at bounding box center [848, 277] width 131 height 18
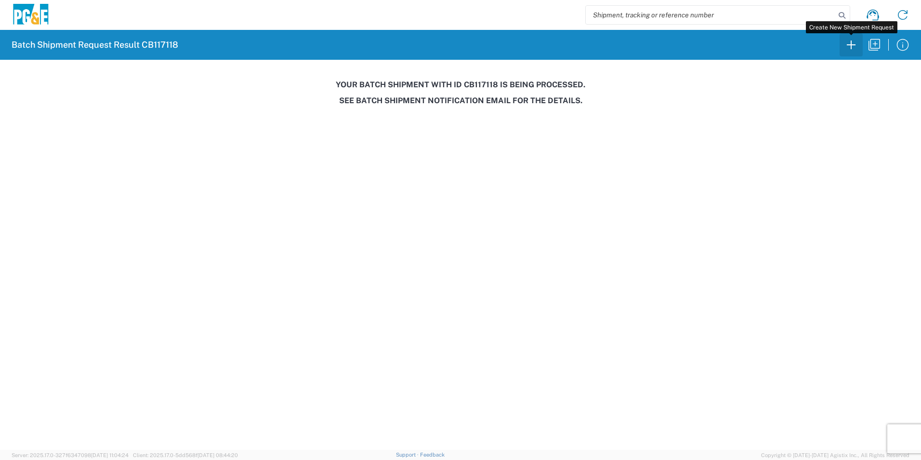
click at [853, 45] on icon "button" at bounding box center [851, 44] width 15 height 15
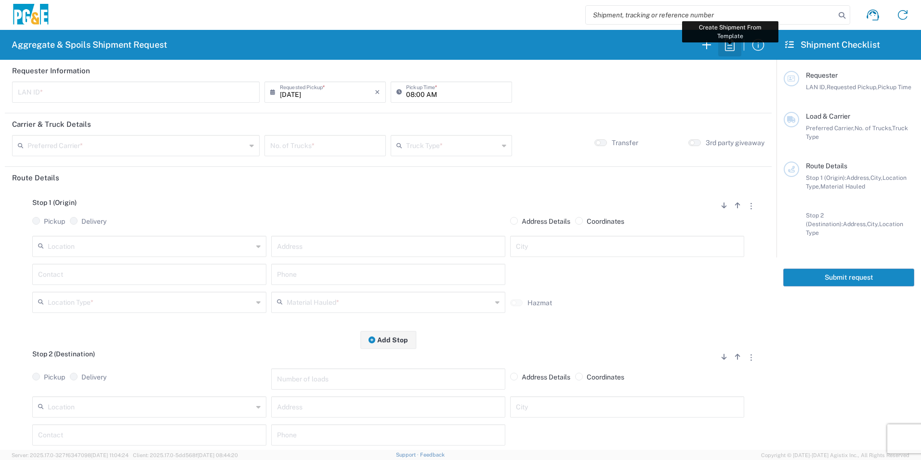
click at [728, 48] on icon "button" at bounding box center [730, 45] width 10 height 12
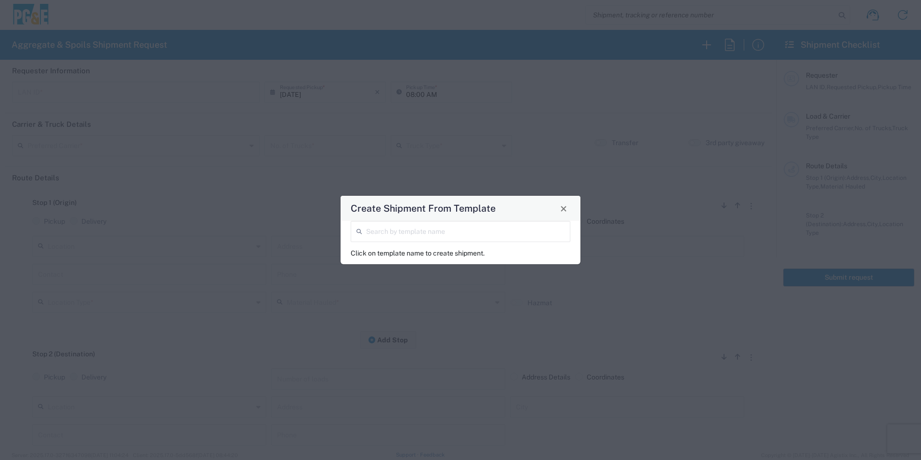
click at [463, 233] on input "search" at bounding box center [465, 230] width 199 height 17
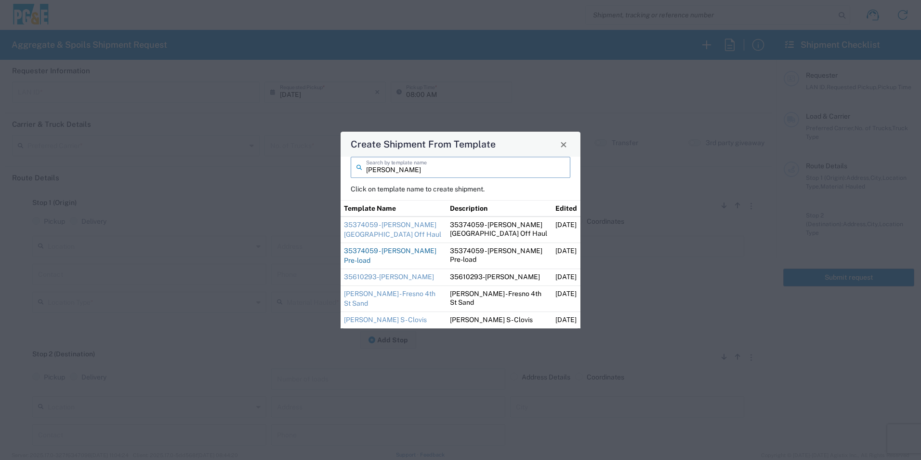
type input "[PERSON_NAME]"
click at [403, 259] on link "35374059 - [PERSON_NAME] Pre-load" at bounding box center [390, 255] width 93 height 17
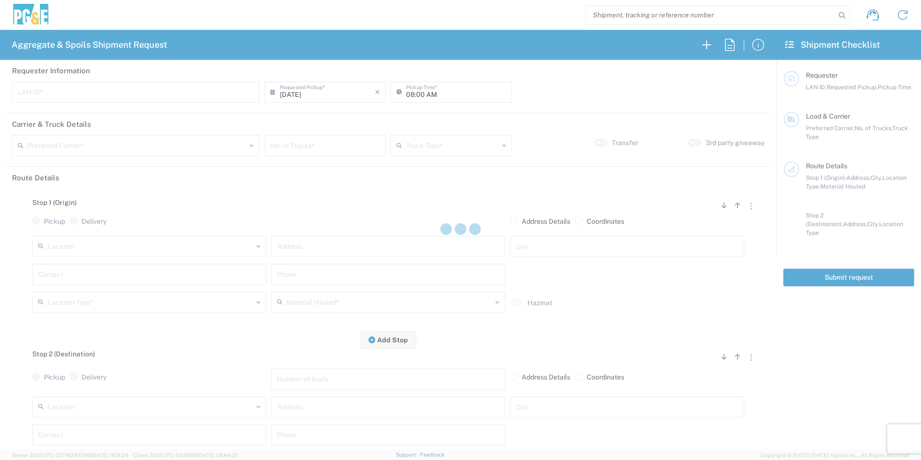
type input "RMB5"
type input "06:00 AM"
type input "[PERSON_NAME] & Sons Trucking, Inc"
type input "Super Dump"
type textarea "Please pre-load with 1 Load of Sand & deliver to the laydown yard. Then report …"
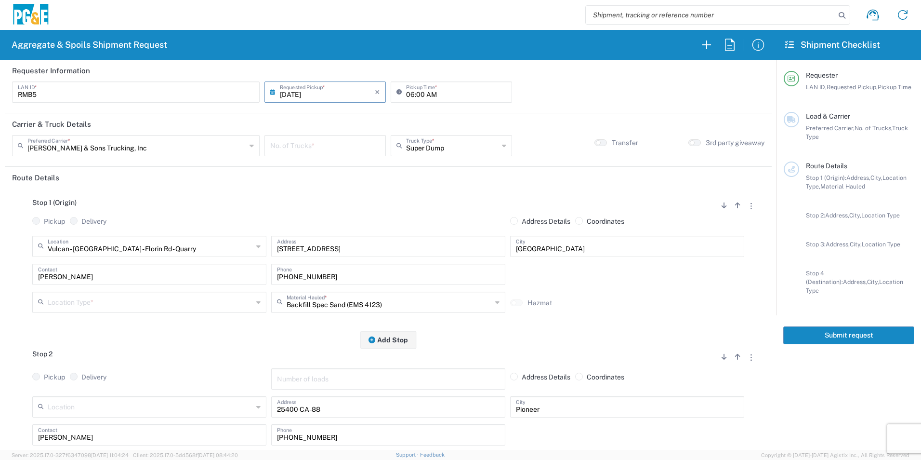
click at [338, 150] on input "number" at bounding box center [325, 144] width 110 height 17
click at [276, 150] on input "number" at bounding box center [325, 144] width 110 height 17
type input "1"
click at [122, 300] on input "text" at bounding box center [150, 301] width 205 height 17
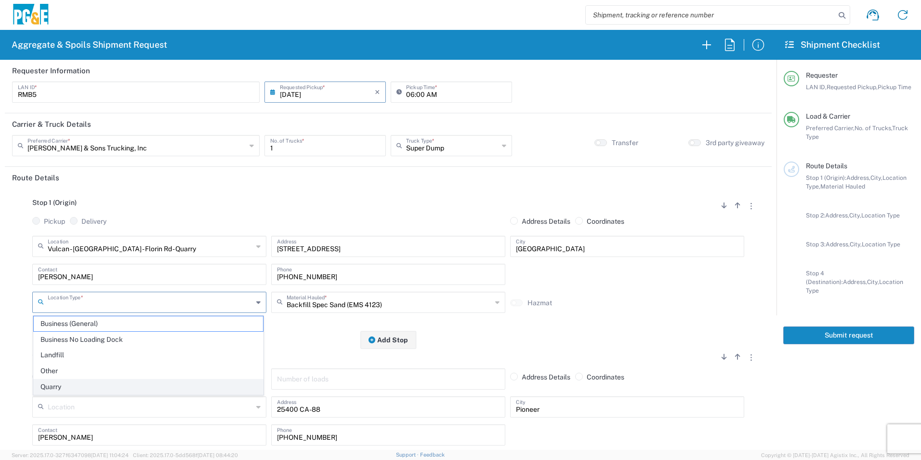
click at [64, 384] on span "Quarry" at bounding box center [148, 386] width 229 height 15
type input "Quarry"
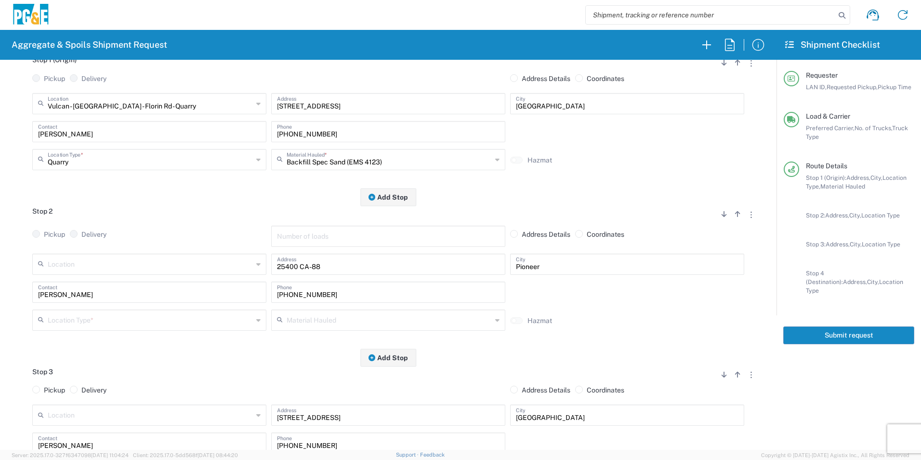
scroll to position [145, 0]
click at [93, 316] on input "text" at bounding box center [150, 317] width 205 height 17
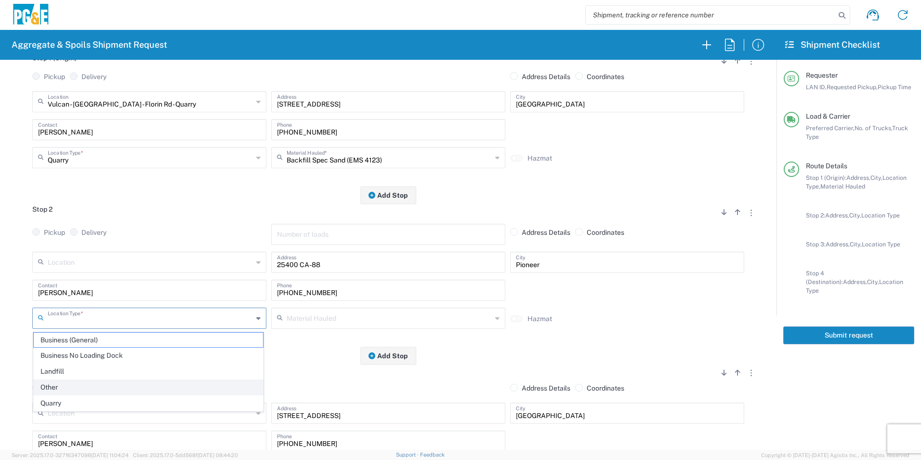
click at [96, 384] on span "Other" at bounding box center [148, 387] width 229 height 15
type input "Other"
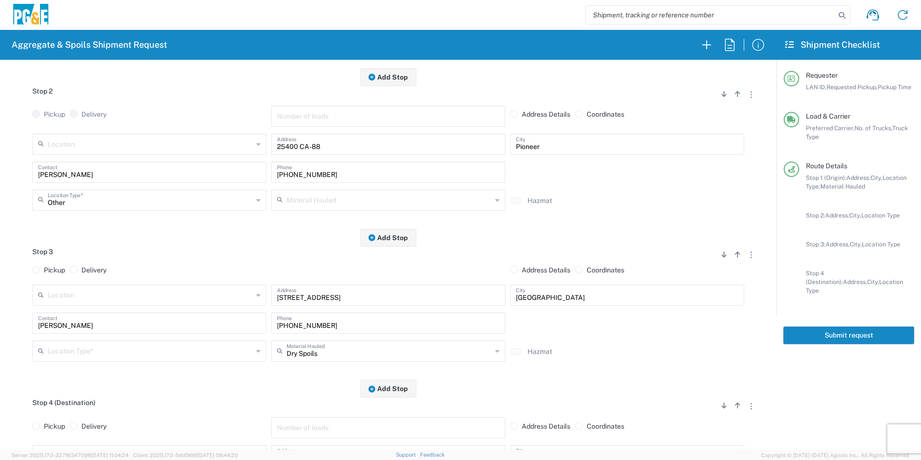
scroll to position [289, 0]
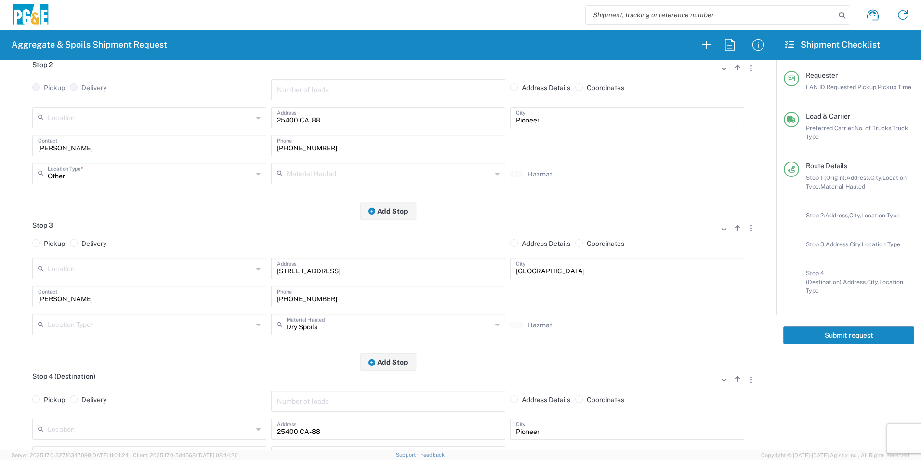
click at [99, 326] on input "text" at bounding box center [150, 323] width 205 height 17
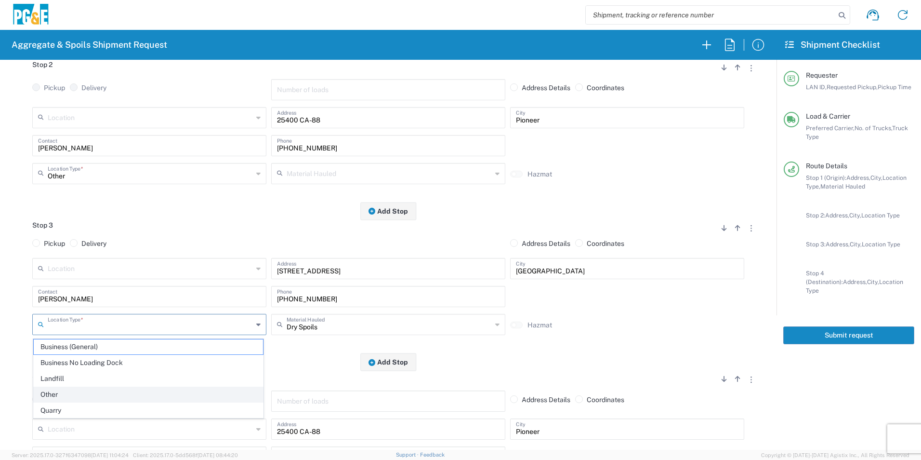
click at [53, 397] on span "Other" at bounding box center [148, 394] width 229 height 15
type input "Other"
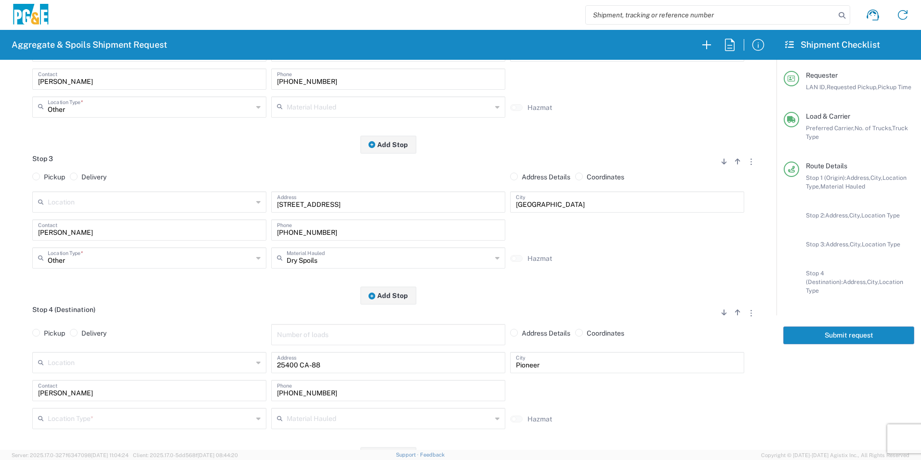
scroll to position [434, 0]
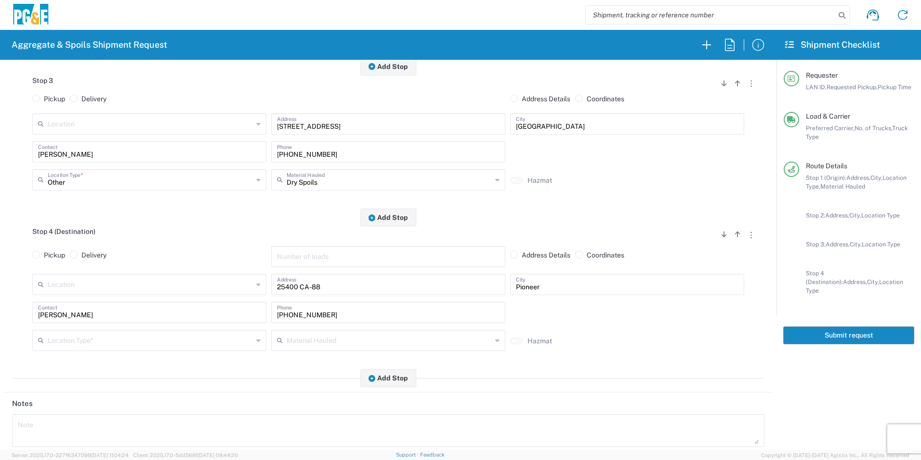
click at [90, 336] on input "text" at bounding box center [150, 339] width 205 height 17
click at [66, 407] on span "Other" at bounding box center [148, 410] width 229 height 15
type input "Other"
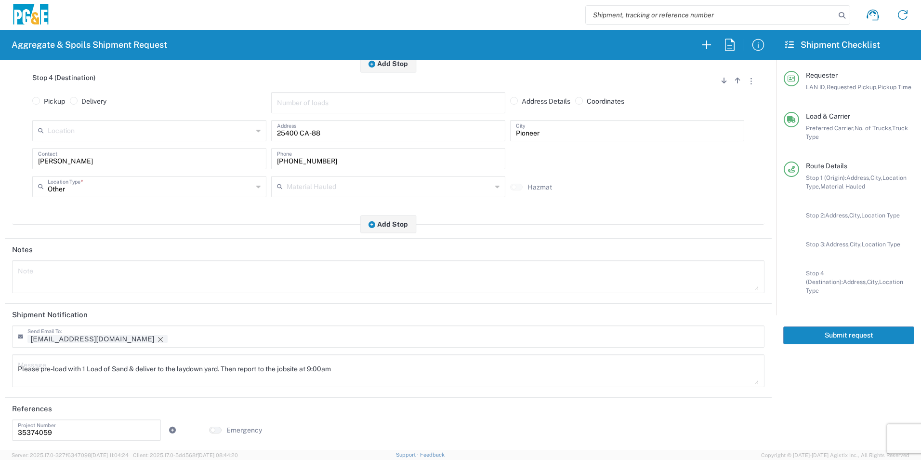
scroll to position [591, 0]
click at [158, 335] on icon "Remove tag" at bounding box center [160, 337] width 5 height 5
drag, startPoint x: 419, startPoint y: 366, endPoint x: 0, endPoint y: 331, distance: 420.7
click at [0, 333] on html "Aggregate & Spoils Shipment Request Requester Information RMB5 LAN ID * [DATE] …" at bounding box center [460, 230] width 921 height 460
click at [65, 271] on textarea at bounding box center [388, 275] width 741 height 27
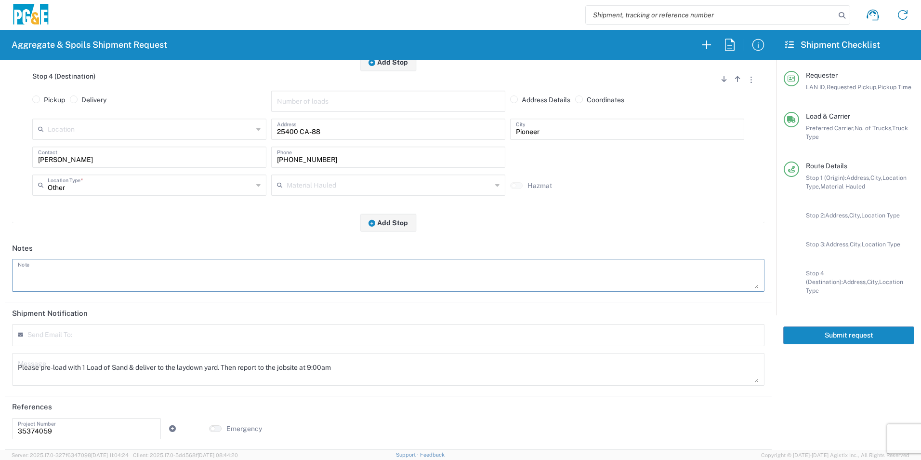
paste textarea "Please pre-load with 1 Load of Sand & deliver to the laydown yard. Then report …"
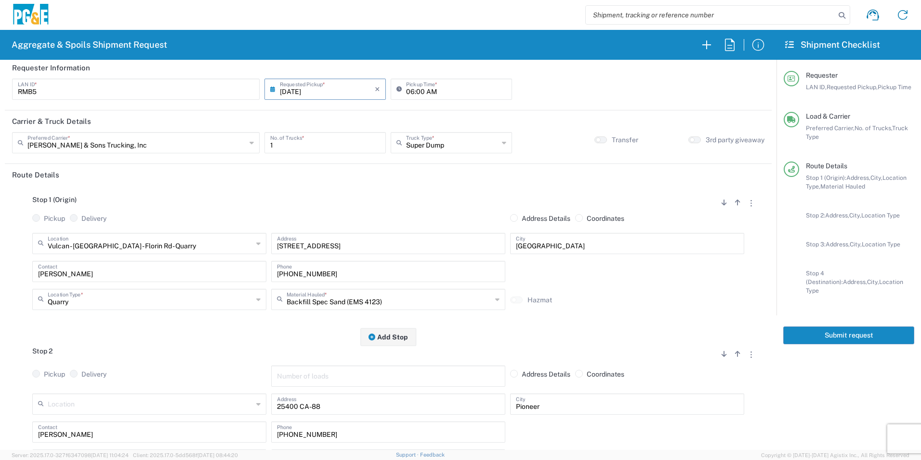
scroll to position [0, 0]
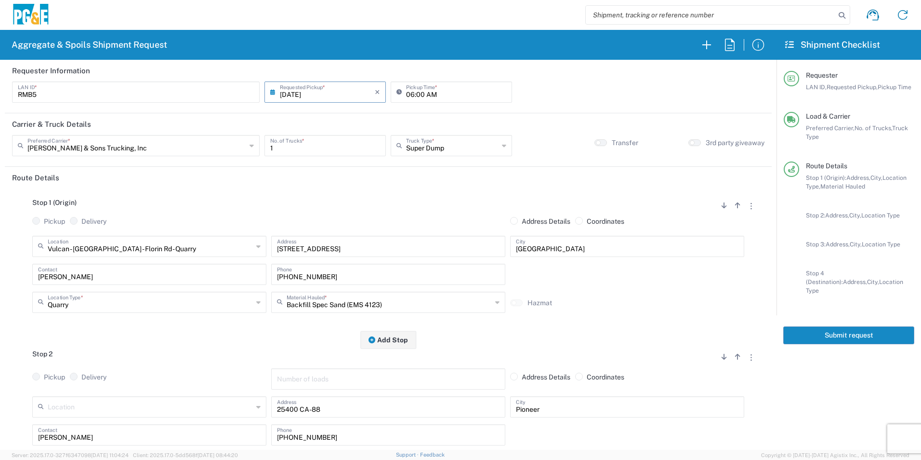
type textarea "Please pre-load with 1 Load of Sand & deliver to the laydown yard. Then report …"
click at [836, 326] on button "Submit request" at bounding box center [848, 335] width 131 height 18
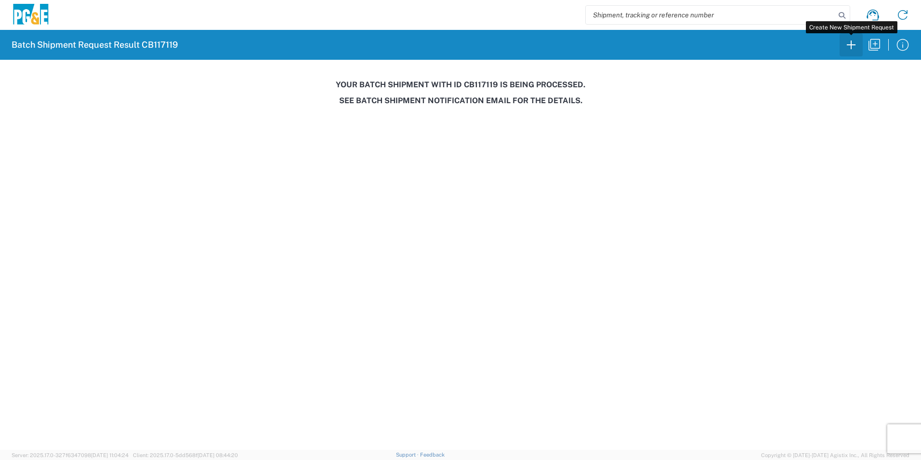
click at [854, 45] on icon "button" at bounding box center [851, 44] width 9 height 9
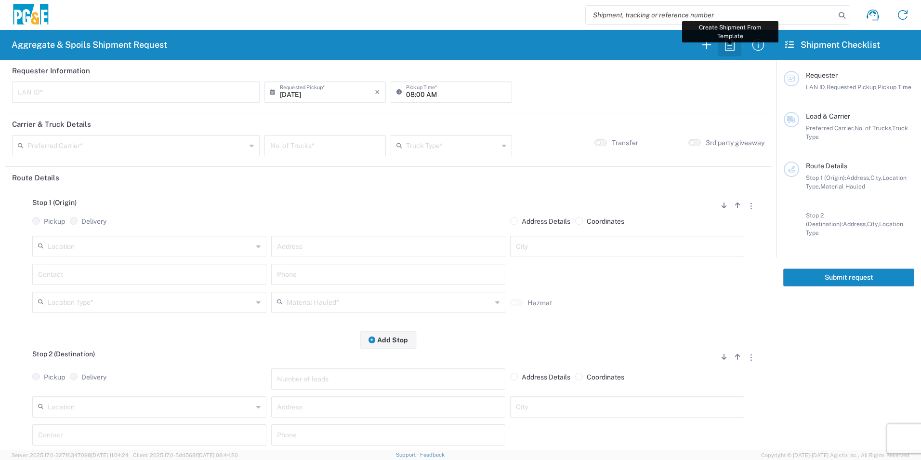
click at [730, 45] on icon "button" at bounding box center [729, 44] width 15 height 15
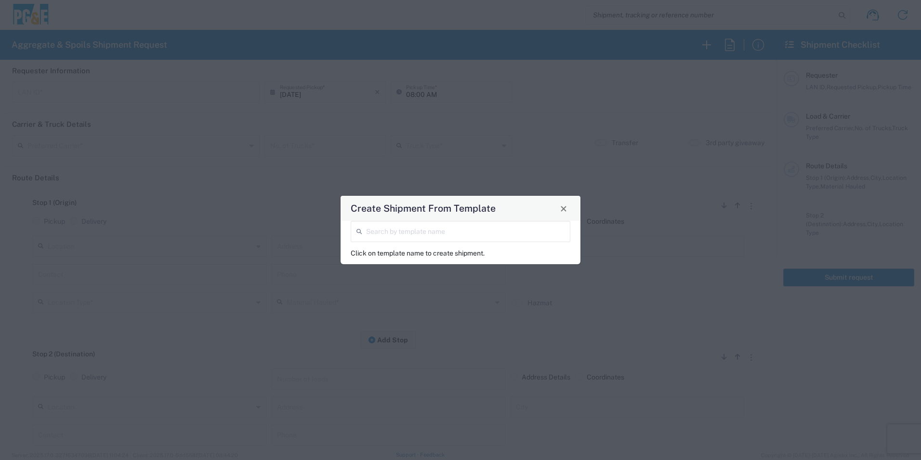
click at [383, 229] on input "search" at bounding box center [465, 230] width 199 height 17
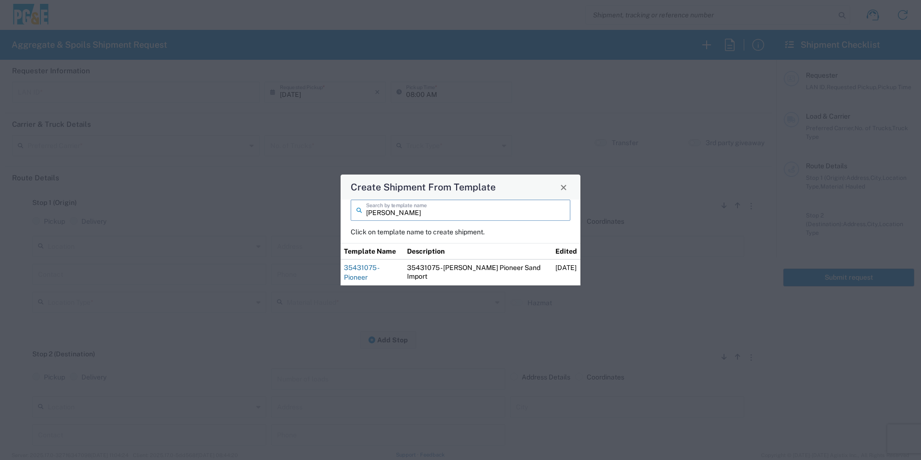
type input "[PERSON_NAME]"
click at [375, 276] on link "35431075 - Pioneer" at bounding box center [361, 272] width 35 height 17
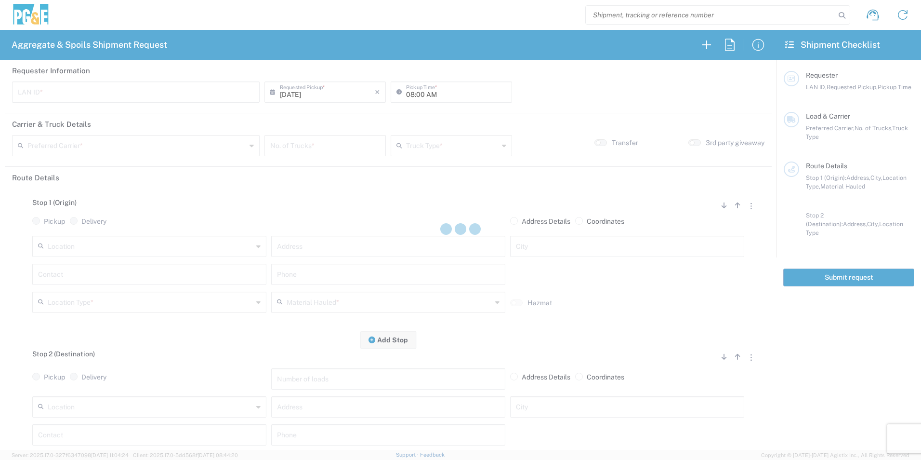
type input "TXTG"
type input "06:00 AM"
type input "[PERSON_NAME] & Sons Trucking, Inc"
type input "20 Yard Dump Truck"
type textarea "Start with 1 load of Sand. [PERSON_NAME] will direct from there."
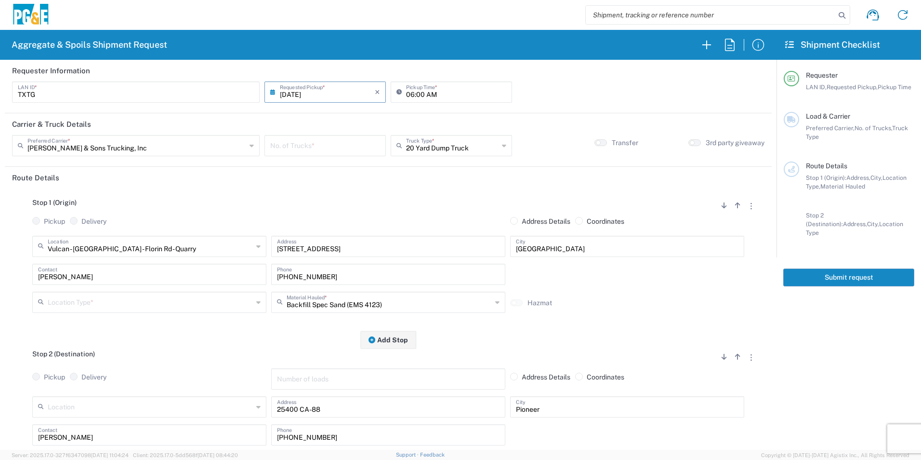
click at [318, 144] on input "number" at bounding box center [325, 144] width 110 height 17
type input "2"
click at [102, 299] on input "text" at bounding box center [150, 301] width 205 height 17
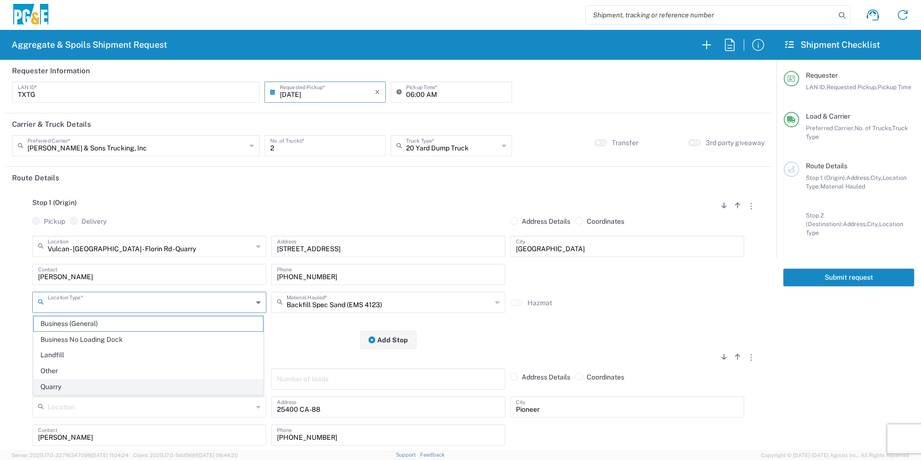
click at [66, 386] on span "Quarry" at bounding box center [148, 386] width 229 height 15
type input "Quarry"
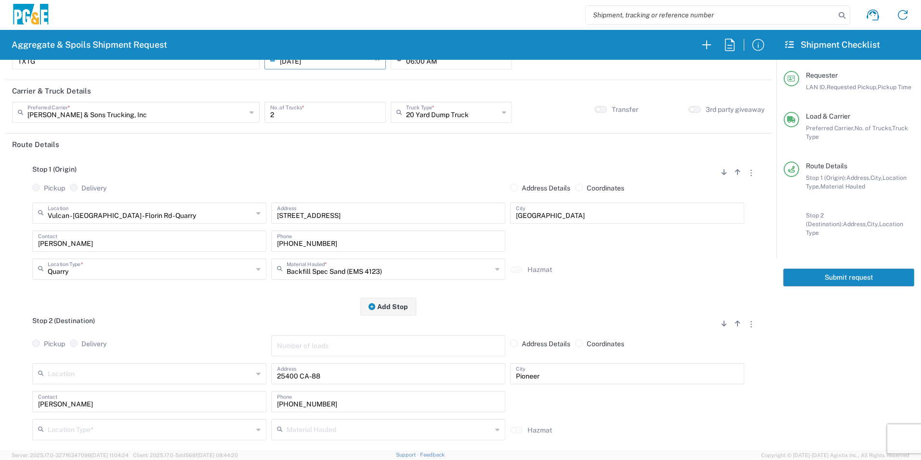
scroll to position [96, 0]
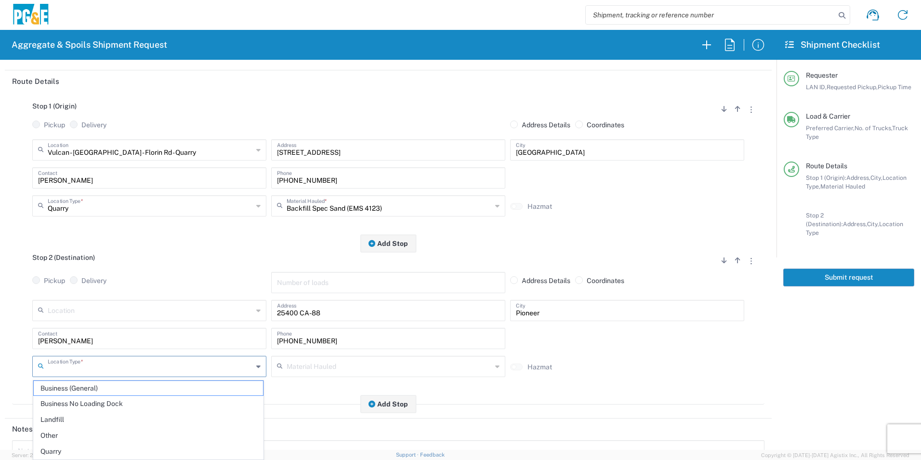
click at [66, 372] on input "text" at bounding box center [150, 365] width 205 height 17
click at [61, 432] on span "Other" at bounding box center [148, 435] width 229 height 15
type input "Other"
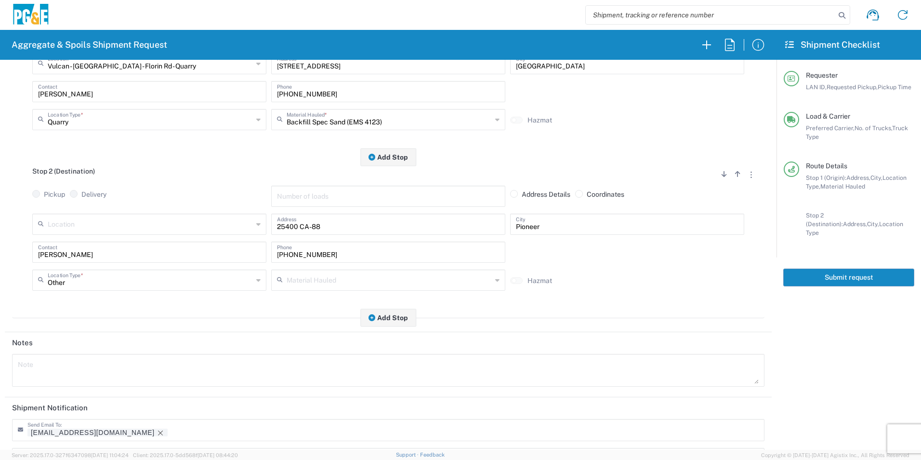
scroll to position [278, 0]
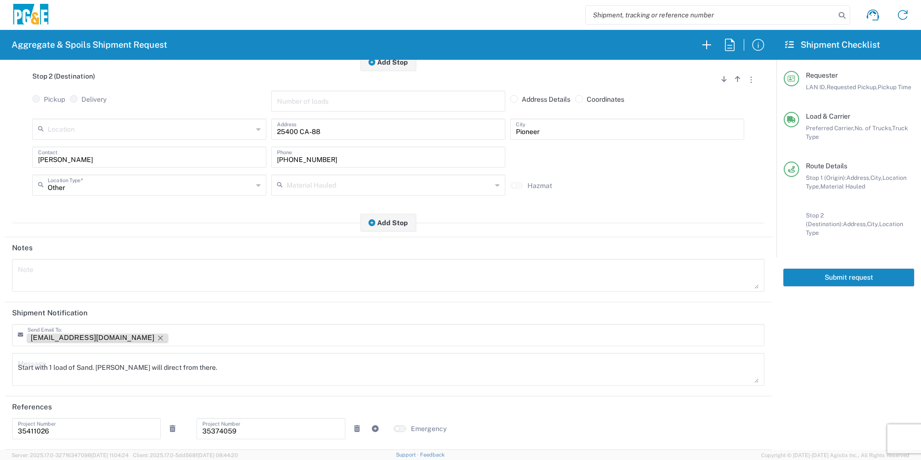
click at [157, 336] on icon "Remove tag" at bounding box center [161, 338] width 8 height 8
drag, startPoint x: 224, startPoint y: 364, endPoint x: 0, endPoint y: 343, distance: 225.0
click at [0, 344] on html "Aggregate & Spoils Shipment Request Requester Information TXTG LAN ID * [DATE] …" at bounding box center [460, 230] width 921 height 460
click at [81, 275] on textarea at bounding box center [388, 275] width 741 height 27
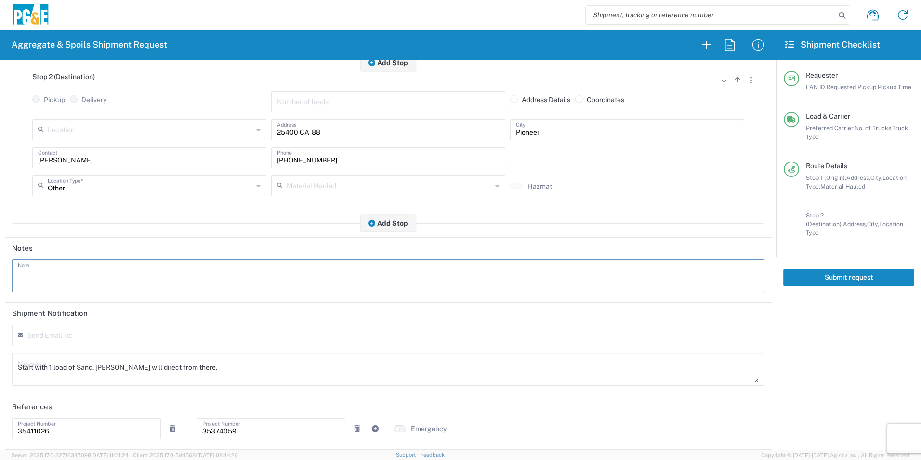
paste textarea "Start with 1 load of Sand. [PERSON_NAME] will direct from there."
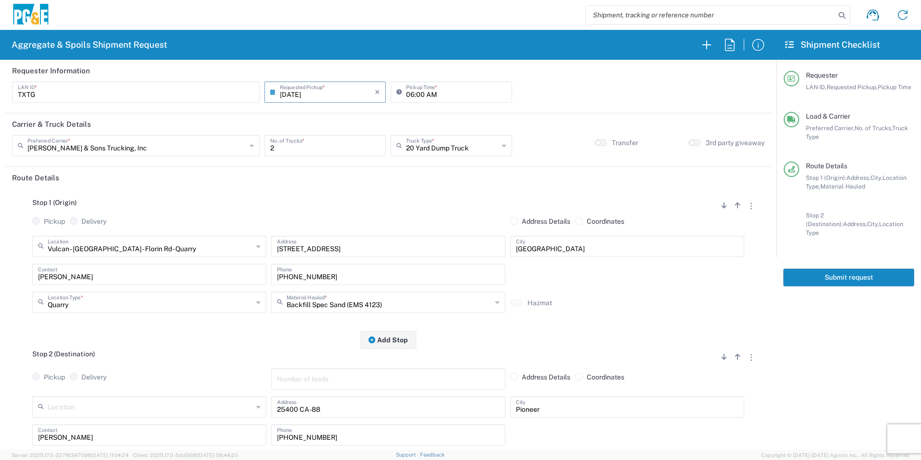
type textarea "Start with 1 load of Sand. [PERSON_NAME] will direct from there."
click at [884, 269] on button "Submit request" at bounding box center [848, 277] width 131 height 18
